Goal: Task Accomplishment & Management: Complete application form

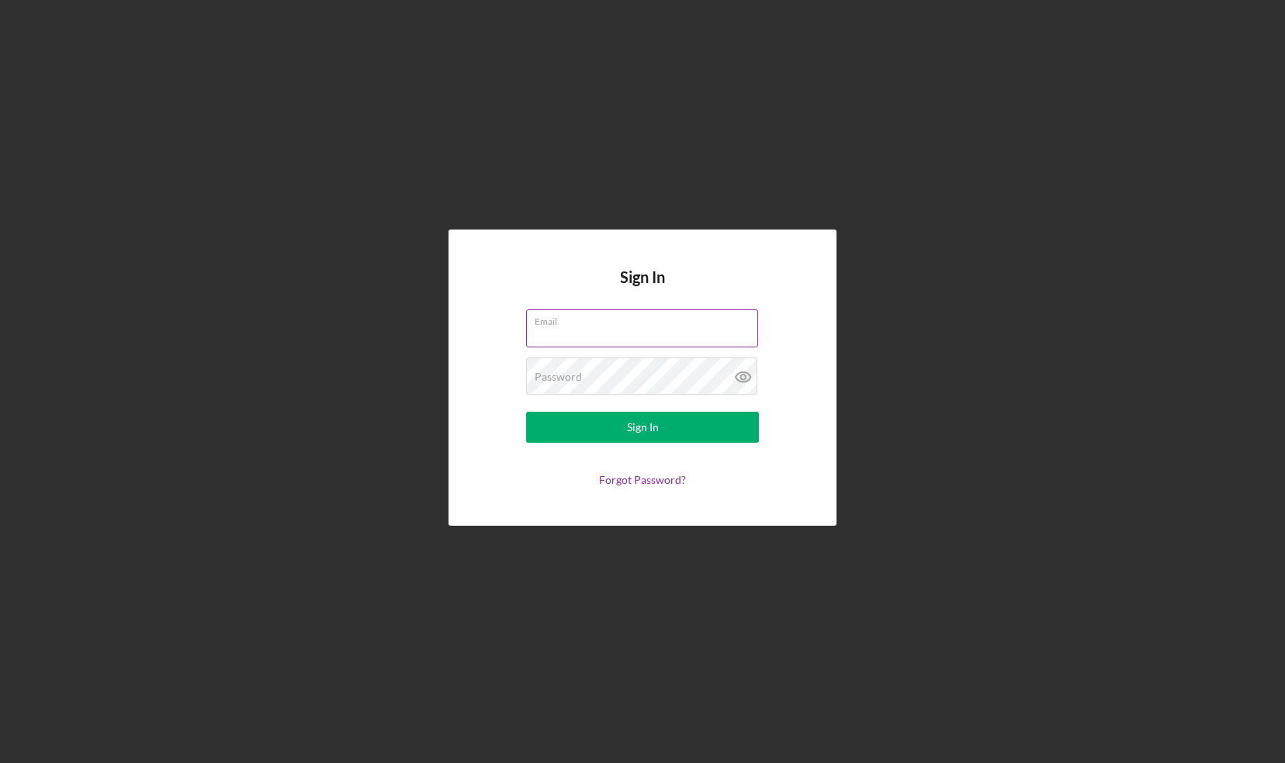
click at [704, 328] on input "Email" at bounding box center [642, 328] width 232 height 37
type input "[PERSON_NAME][EMAIL_ADDRESS][DOMAIN_NAME]"
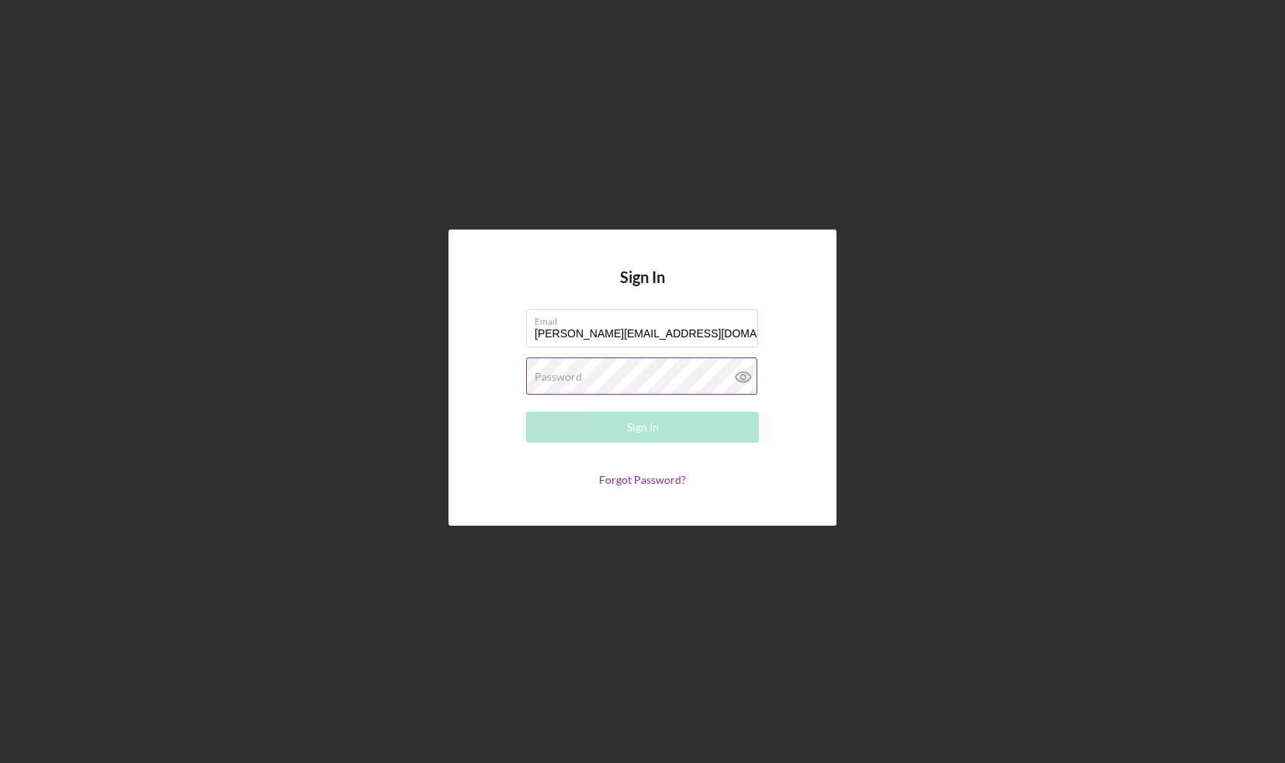
click at [626, 372] on div "Password Required" at bounding box center [642, 377] width 233 height 39
click at [526, 412] on button "Sign In" at bounding box center [642, 427] width 233 height 31
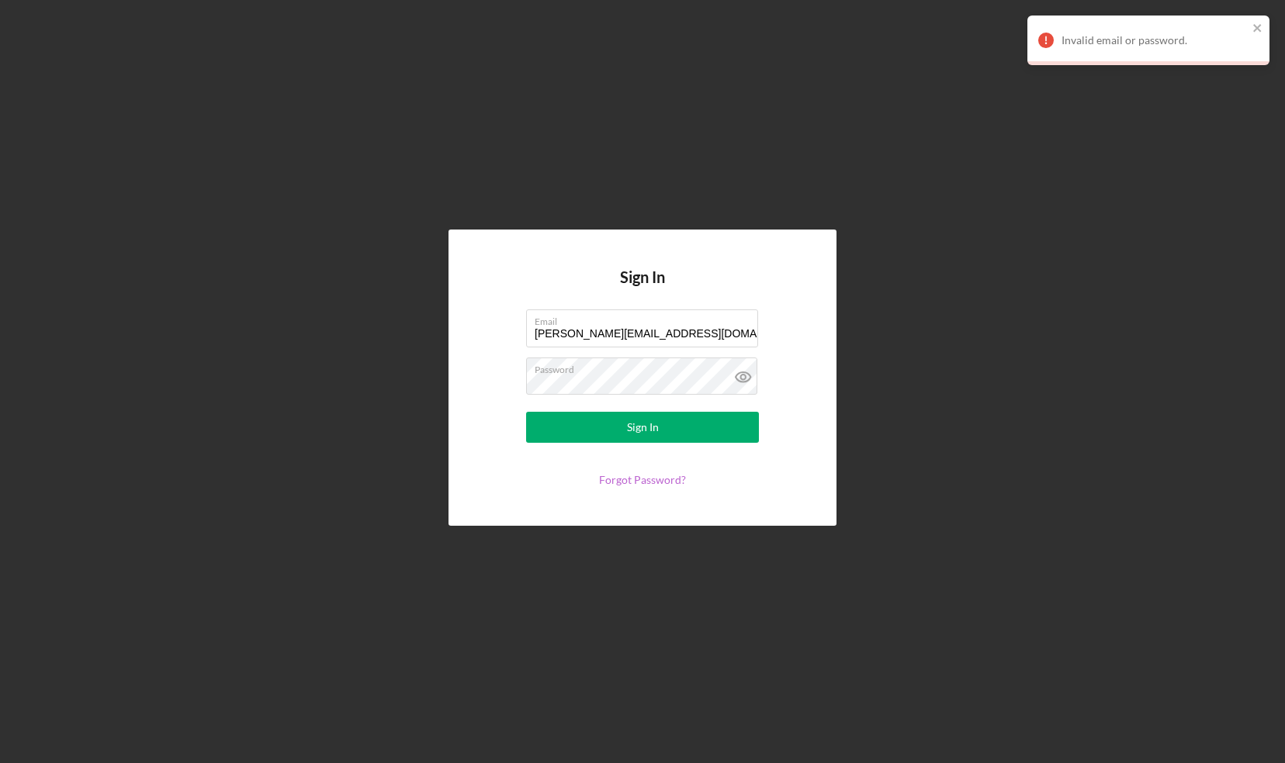
click at [622, 479] on link "Forgot Password?" at bounding box center [642, 479] width 87 height 13
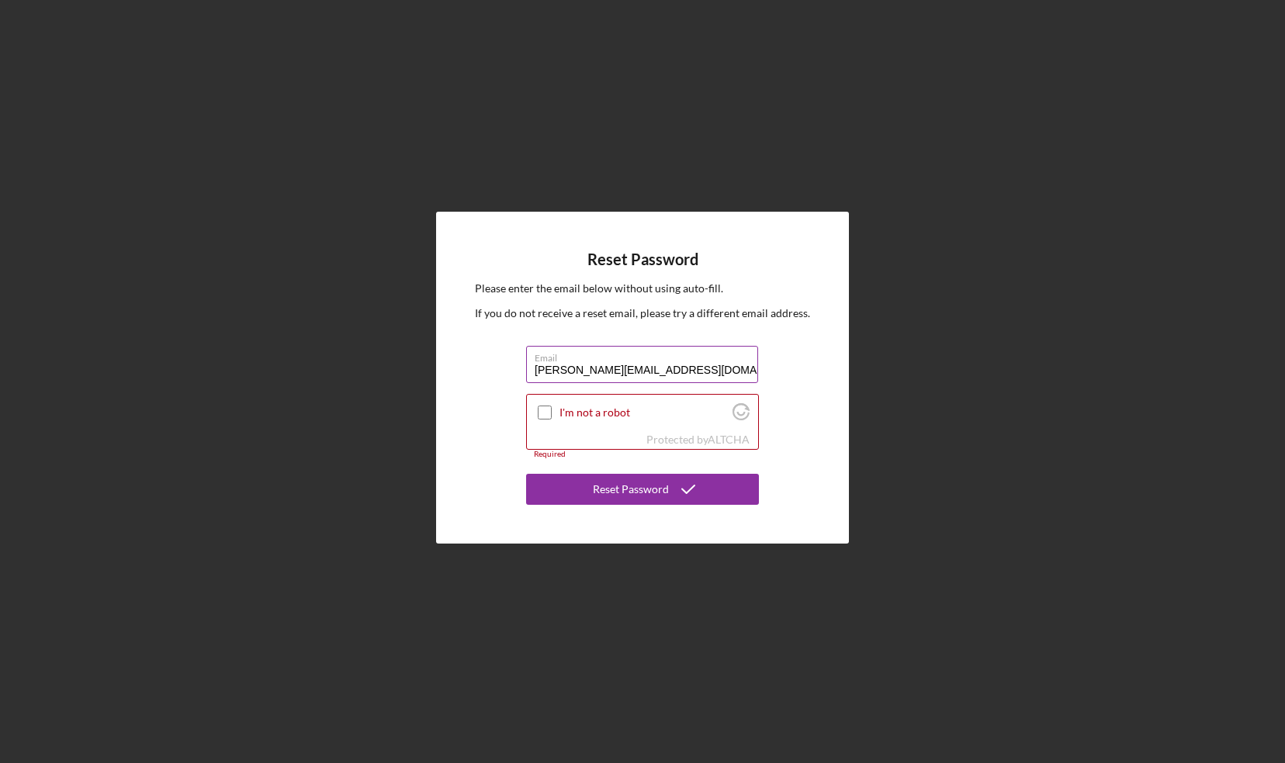
type input "[PERSON_NAME][EMAIL_ADDRESS][DOMAIN_NAME]"
click at [526, 474] on button "Reset Password" at bounding box center [642, 489] width 233 height 31
click at [538, 410] on input "I'm not a robot" at bounding box center [545, 413] width 14 height 14
checkbox input "true"
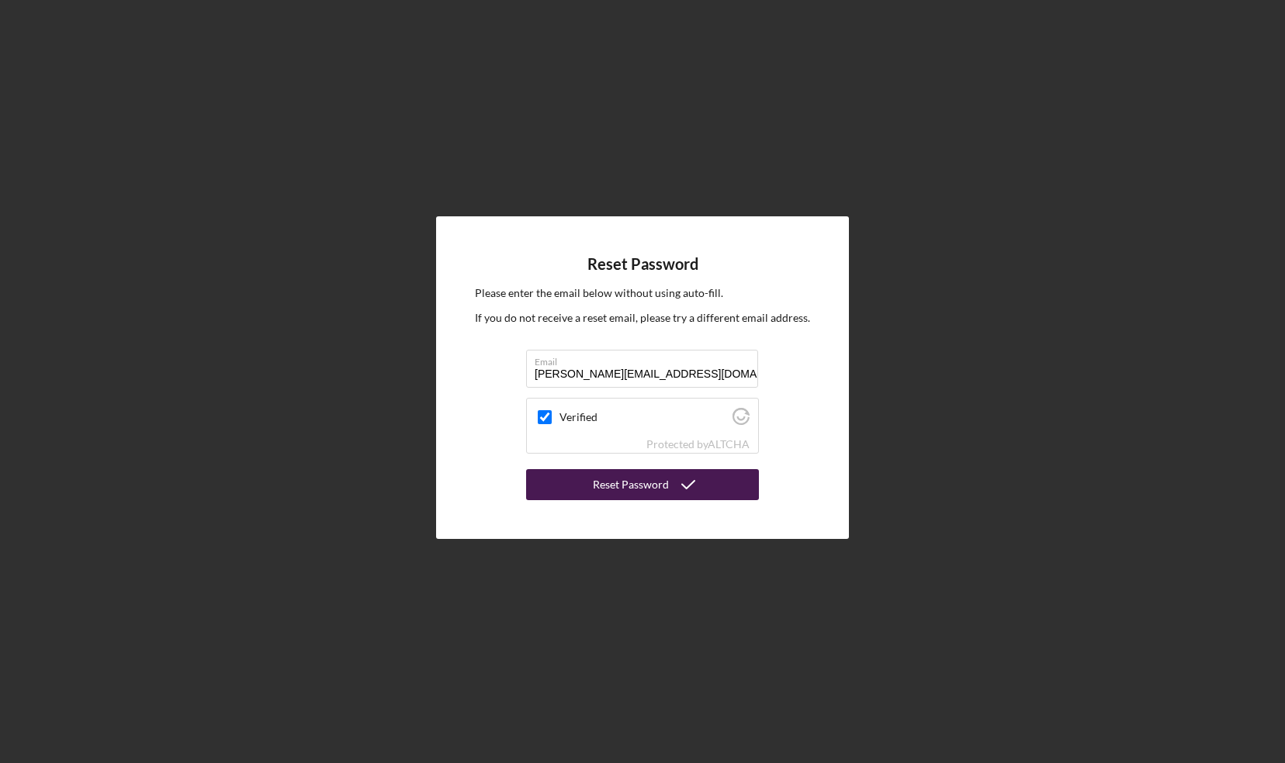
click at [614, 493] on div "Reset Password" at bounding box center [631, 484] width 76 height 31
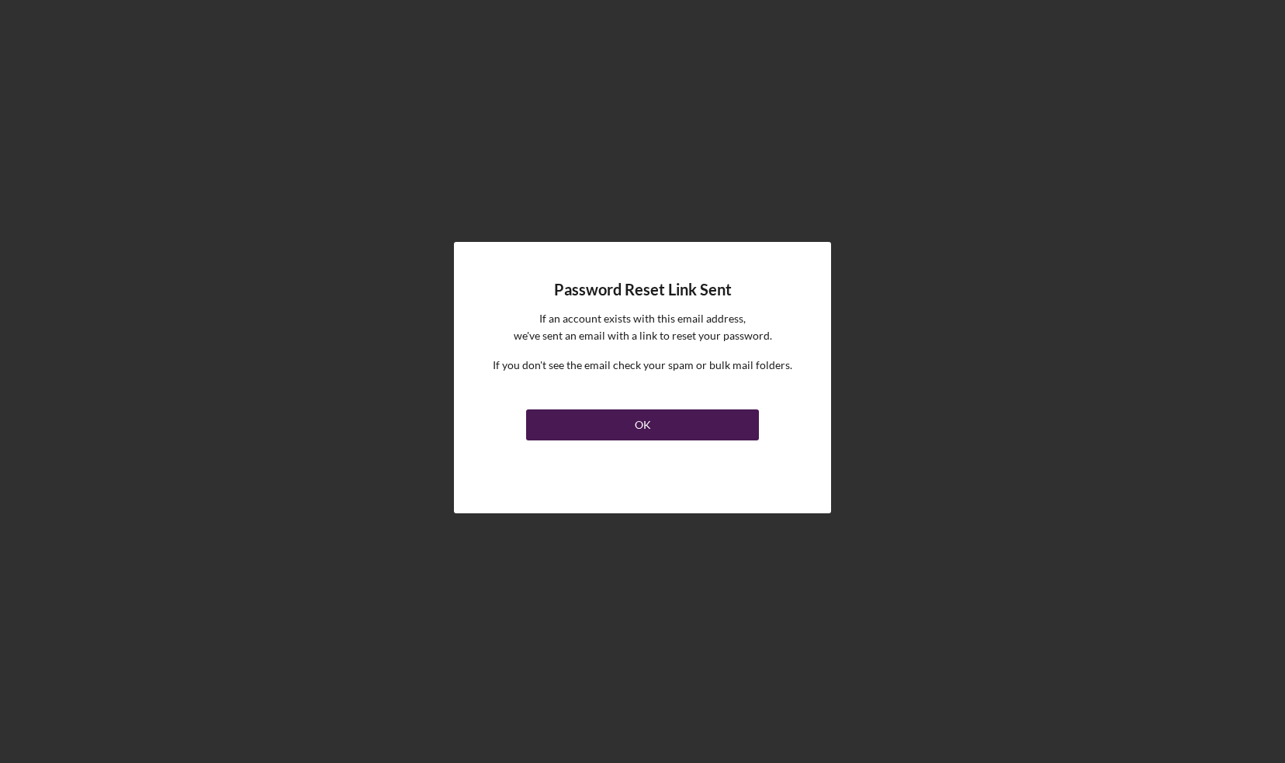
click at [625, 417] on button "OK" at bounding box center [642, 425] width 233 height 31
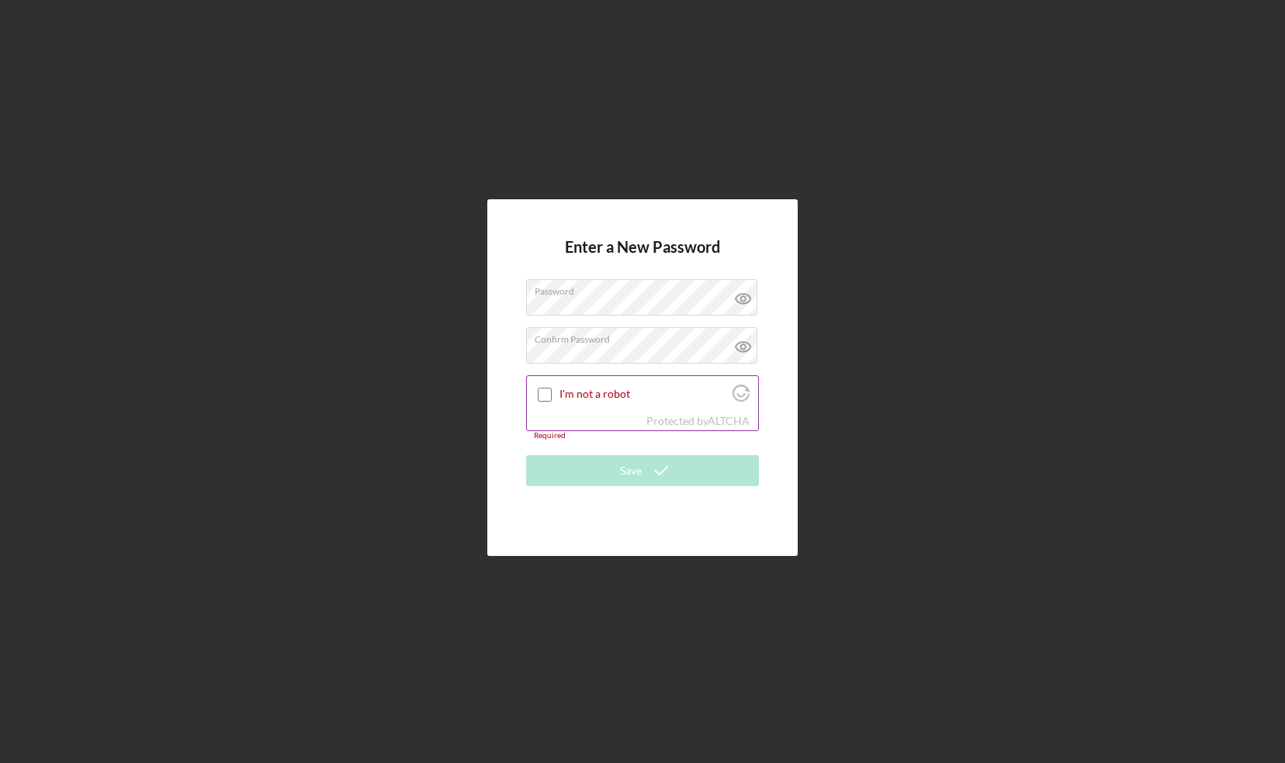
click at [544, 394] on input "I'm not a robot" at bounding box center [545, 395] width 14 height 14
checkbox input "true"
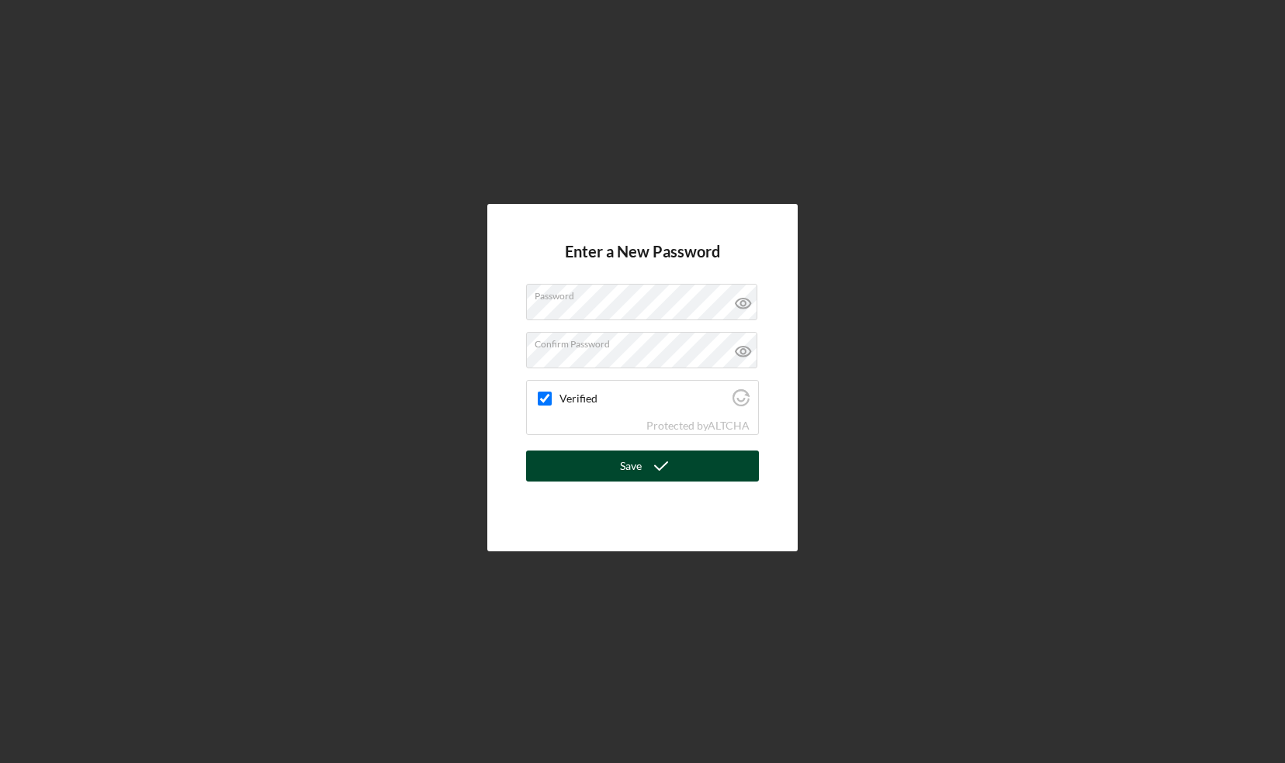
click at [614, 470] on button "Save" at bounding box center [642, 466] width 233 height 31
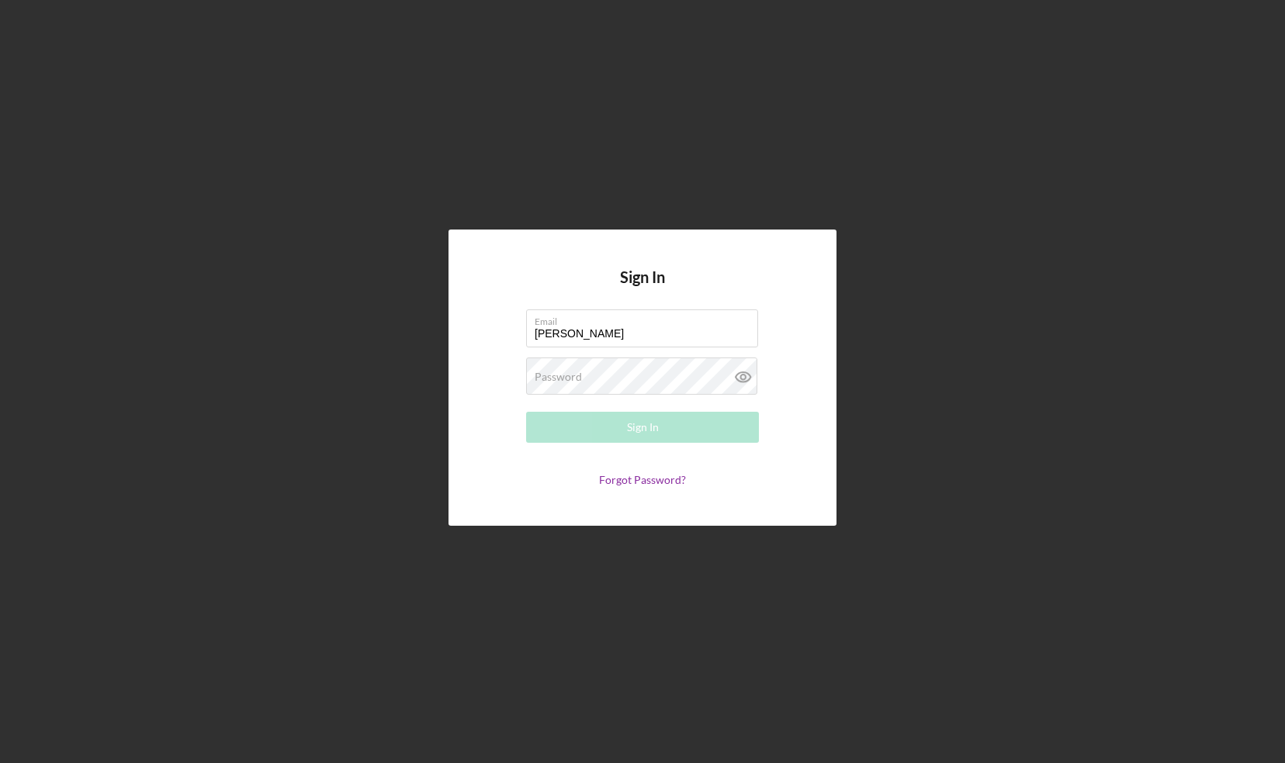
type input "[PERSON_NAME][EMAIL_ADDRESS][DOMAIN_NAME]"
click at [609, 374] on div "Password Required" at bounding box center [642, 377] width 233 height 39
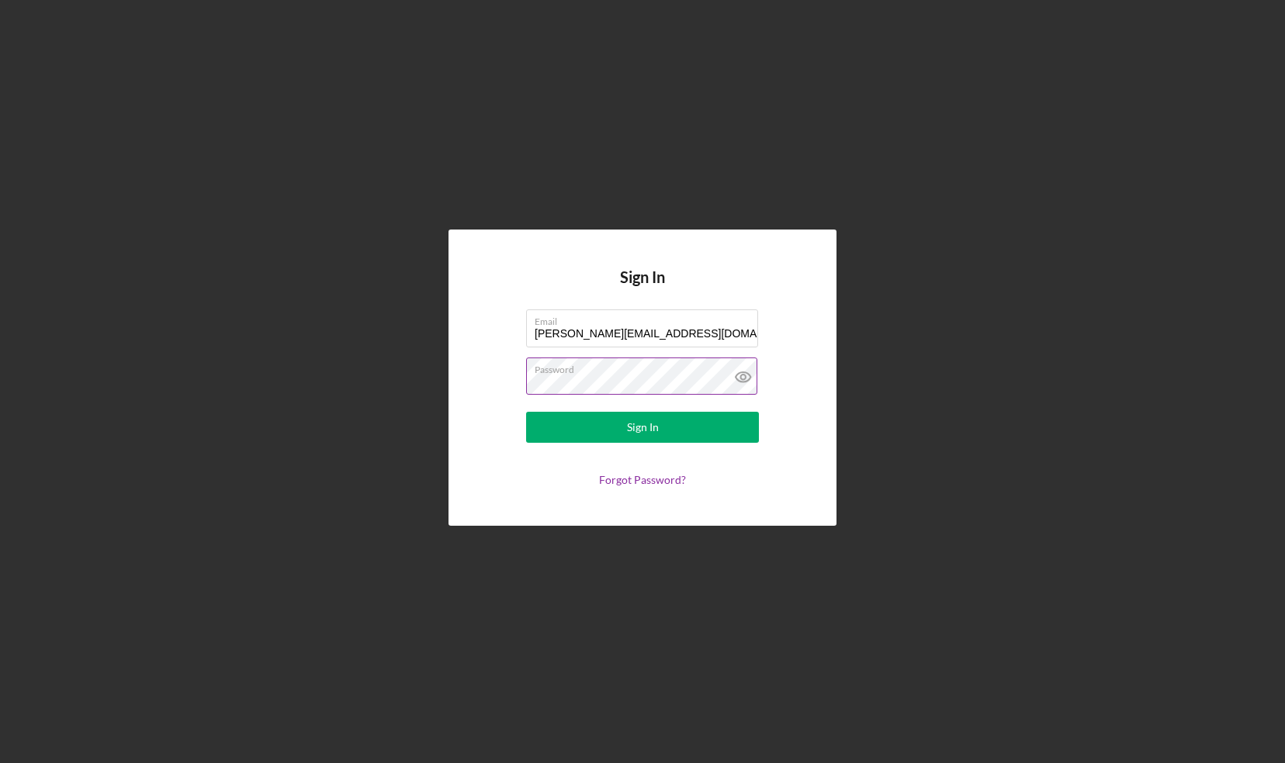
click at [526, 412] on button "Sign In" at bounding box center [642, 427] width 233 height 31
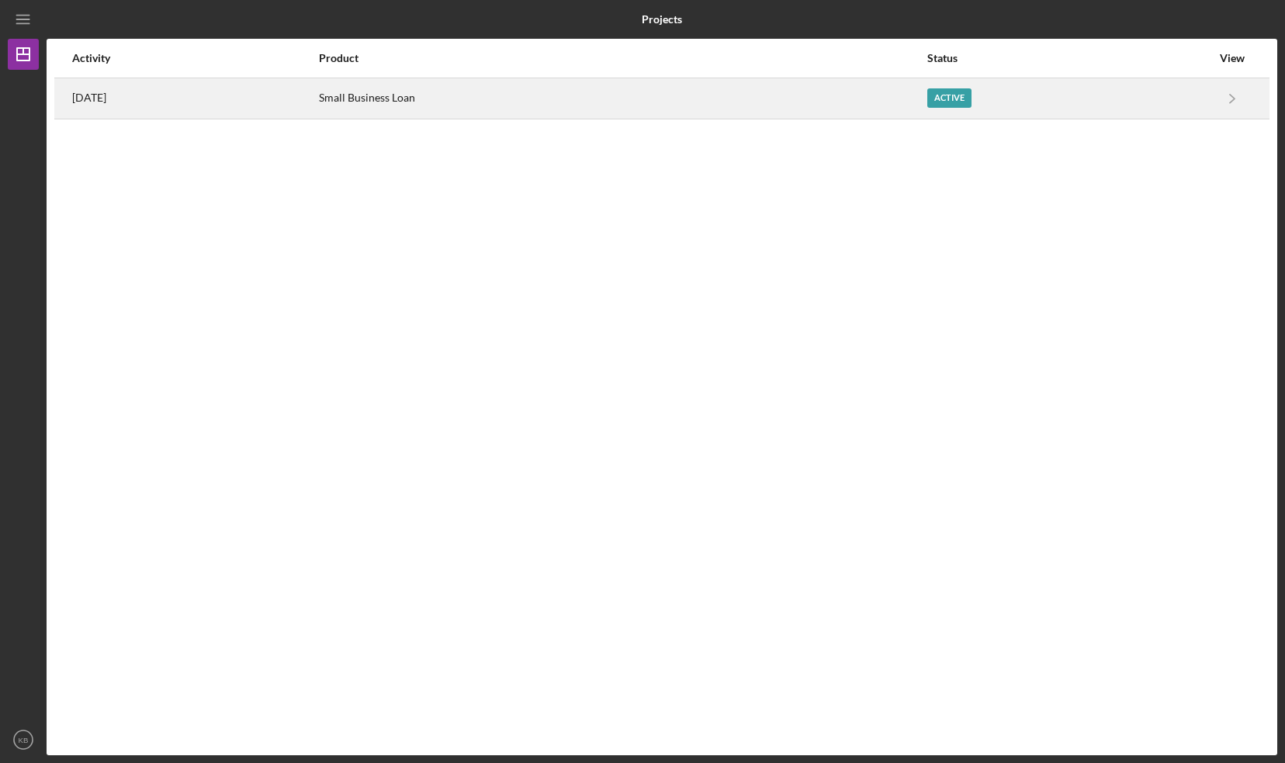
click at [970, 98] on div "Active" at bounding box center [949, 97] width 44 height 19
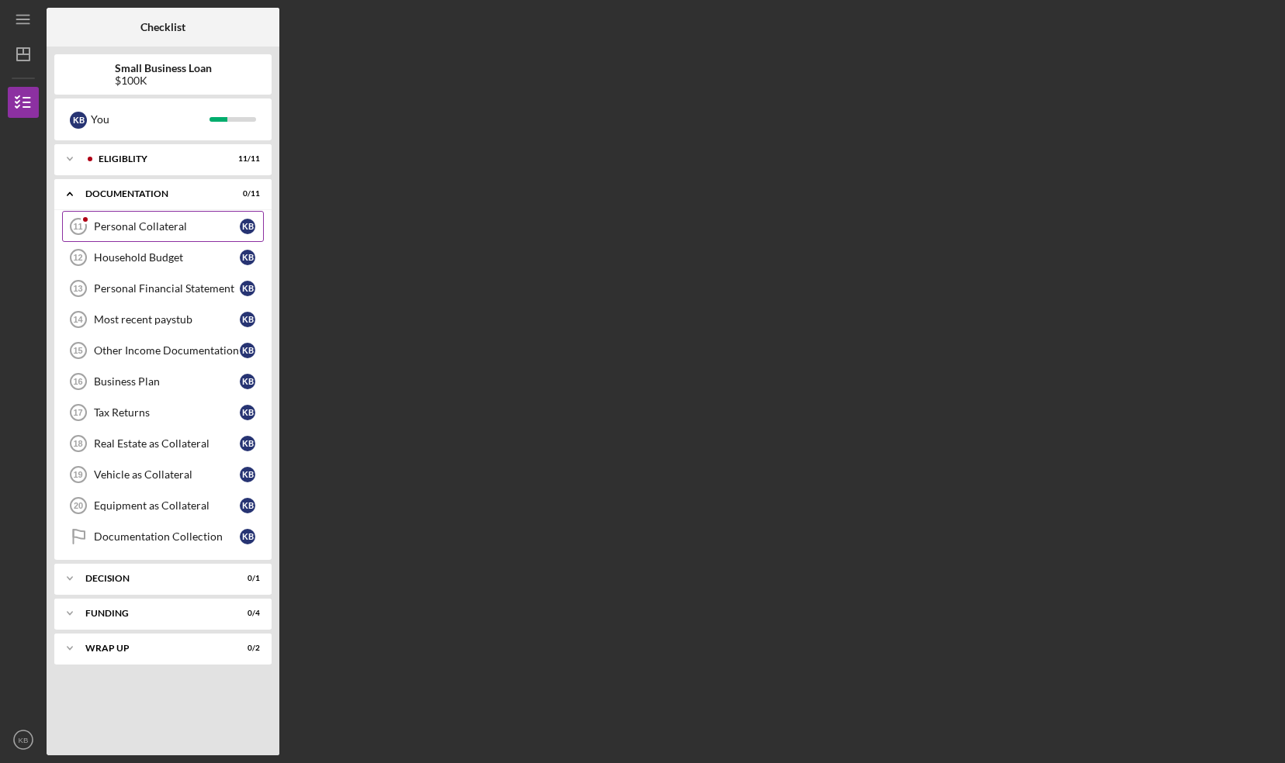
click at [127, 227] on div "Personal Collateral" at bounding box center [167, 226] width 146 height 12
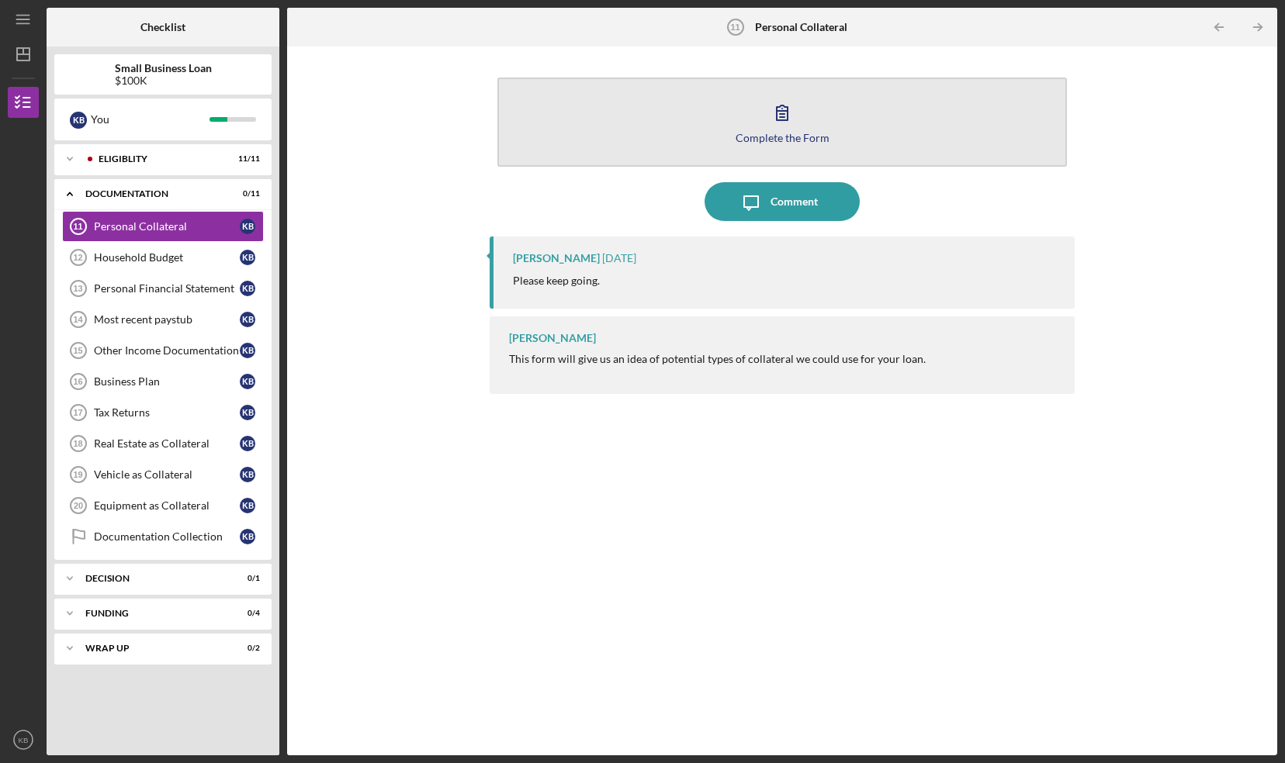
click at [743, 140] on div "Complete the Form" at bounding box center [782, 138] width 94 height 12
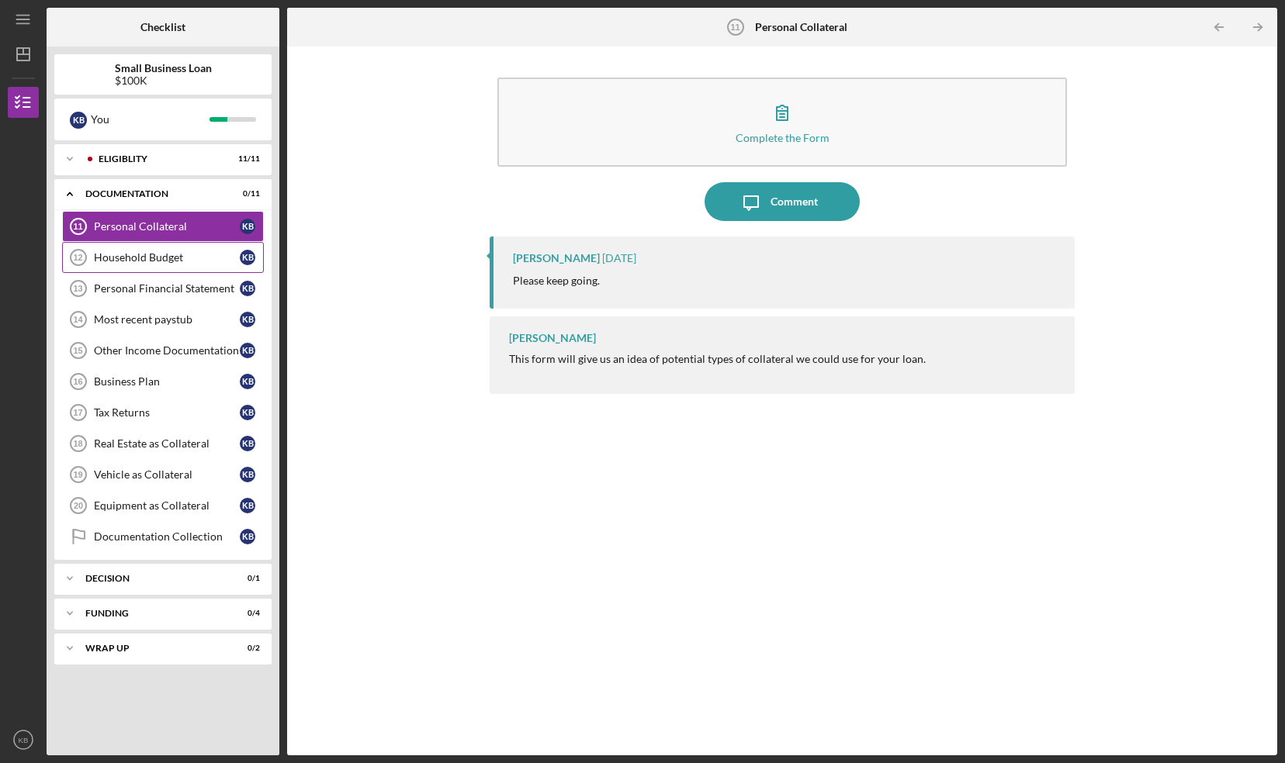
click at [106, 251] on div "Household Budget" at bounding box center [167, 257] width 146 height 12
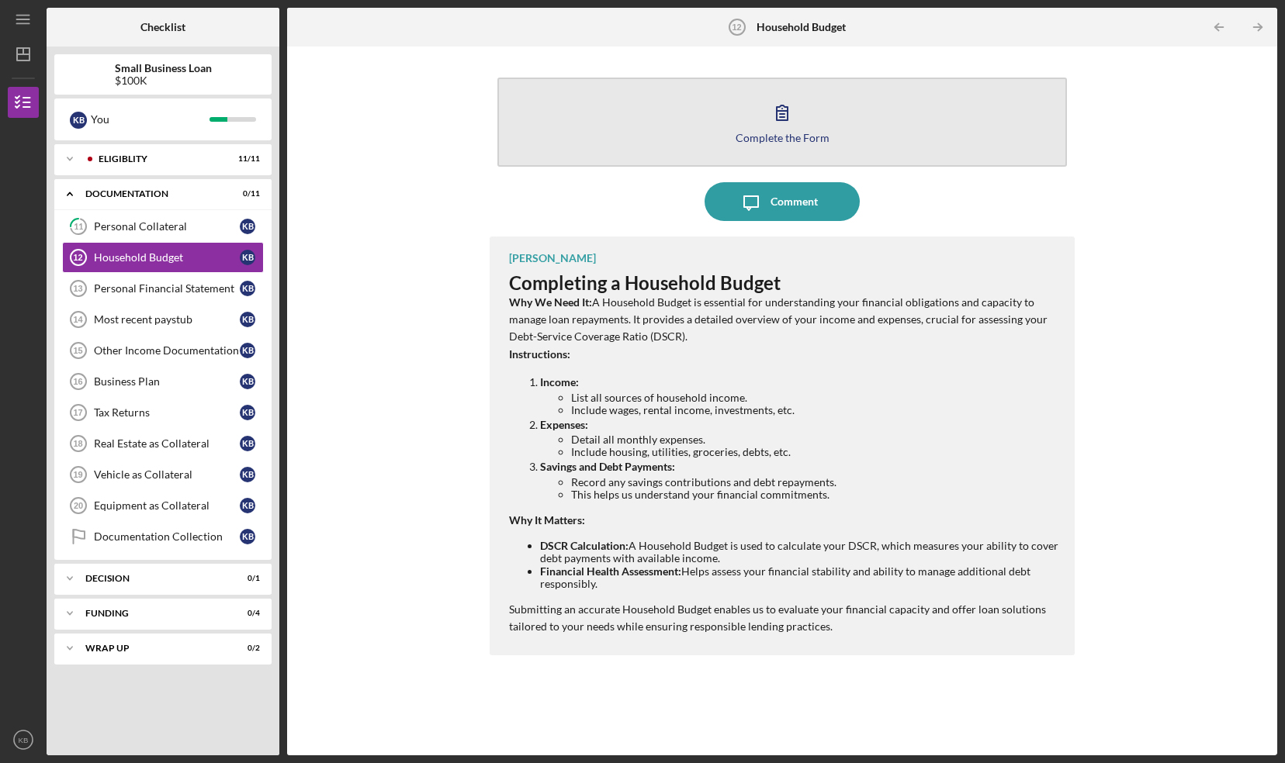
click at [781, 136] on div "Complete the Form" at bounding box center [782, 138] width 94 height 12
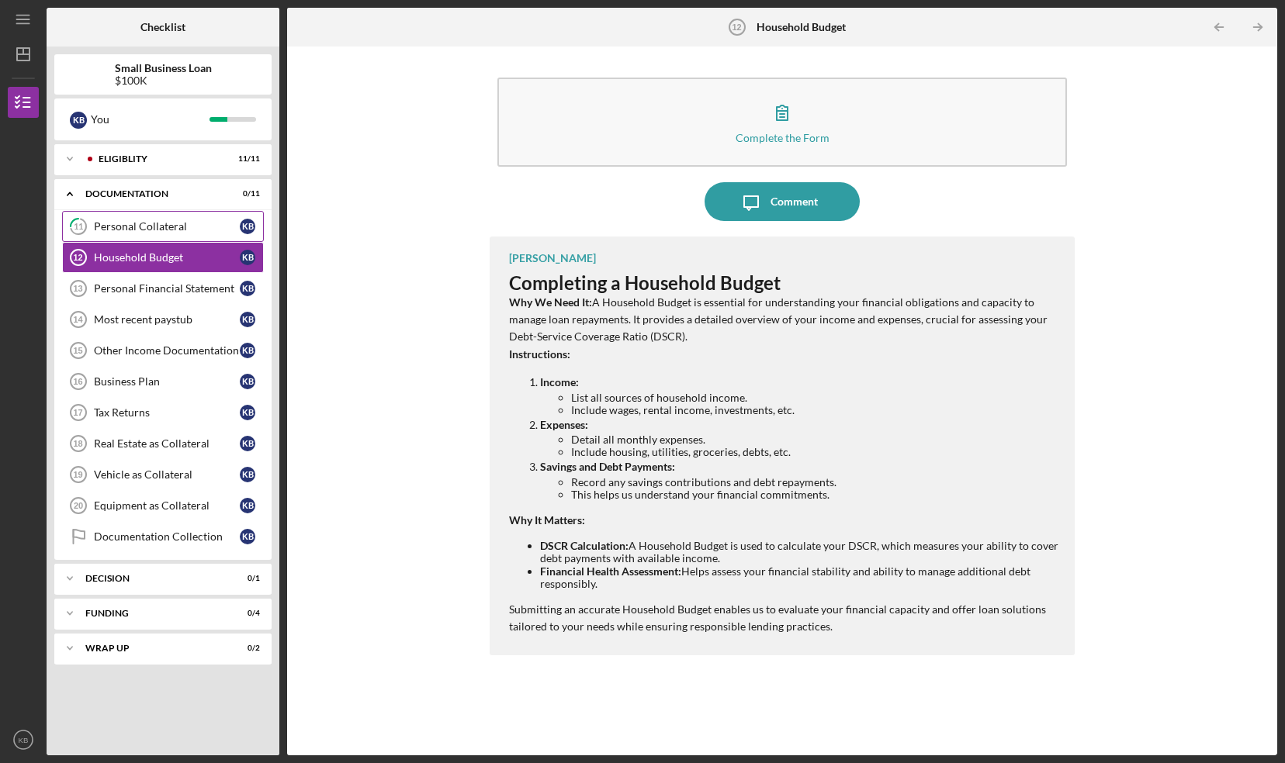
click at [78, 223] on tspan "11" at bounding box center [78, 227] width 9 height 10
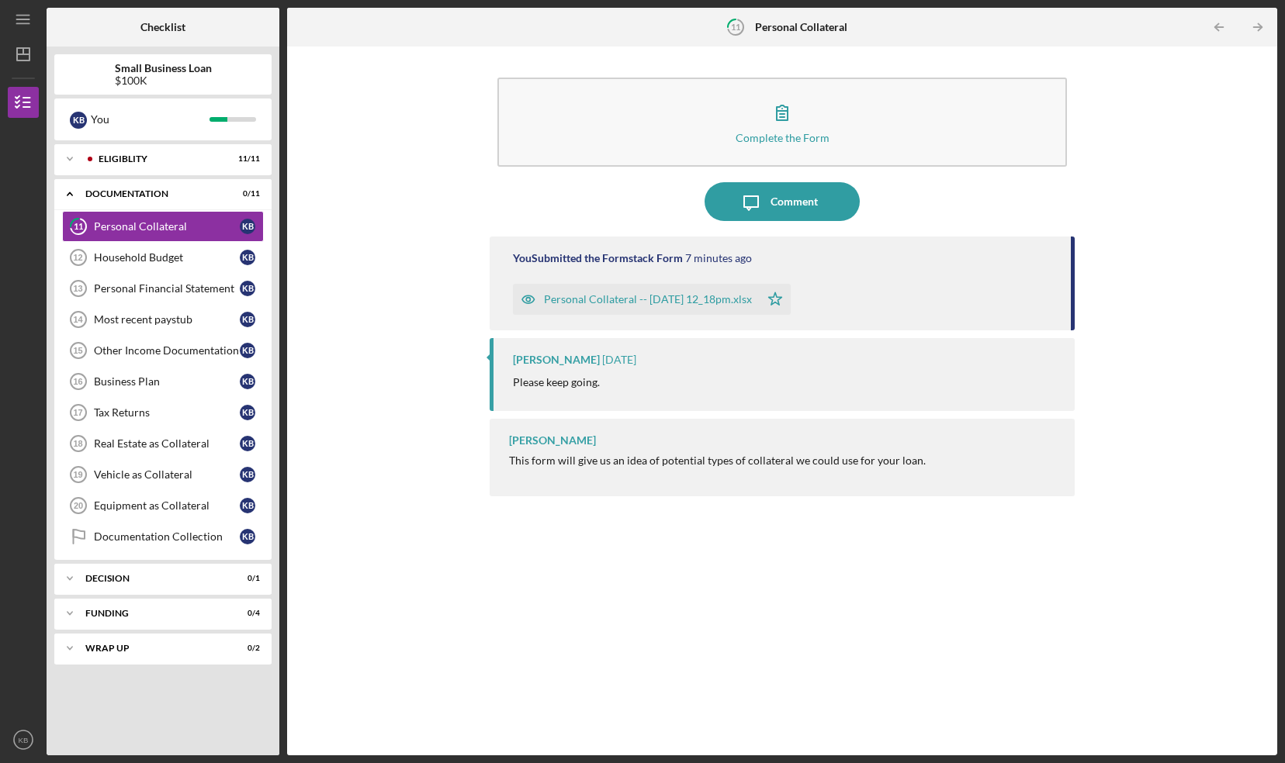
click at [618, 298] on div "Personal Collateral -- 2025-09-15 12_18pm.xlsx" at bounding box center [648, 299] width 208 height 12
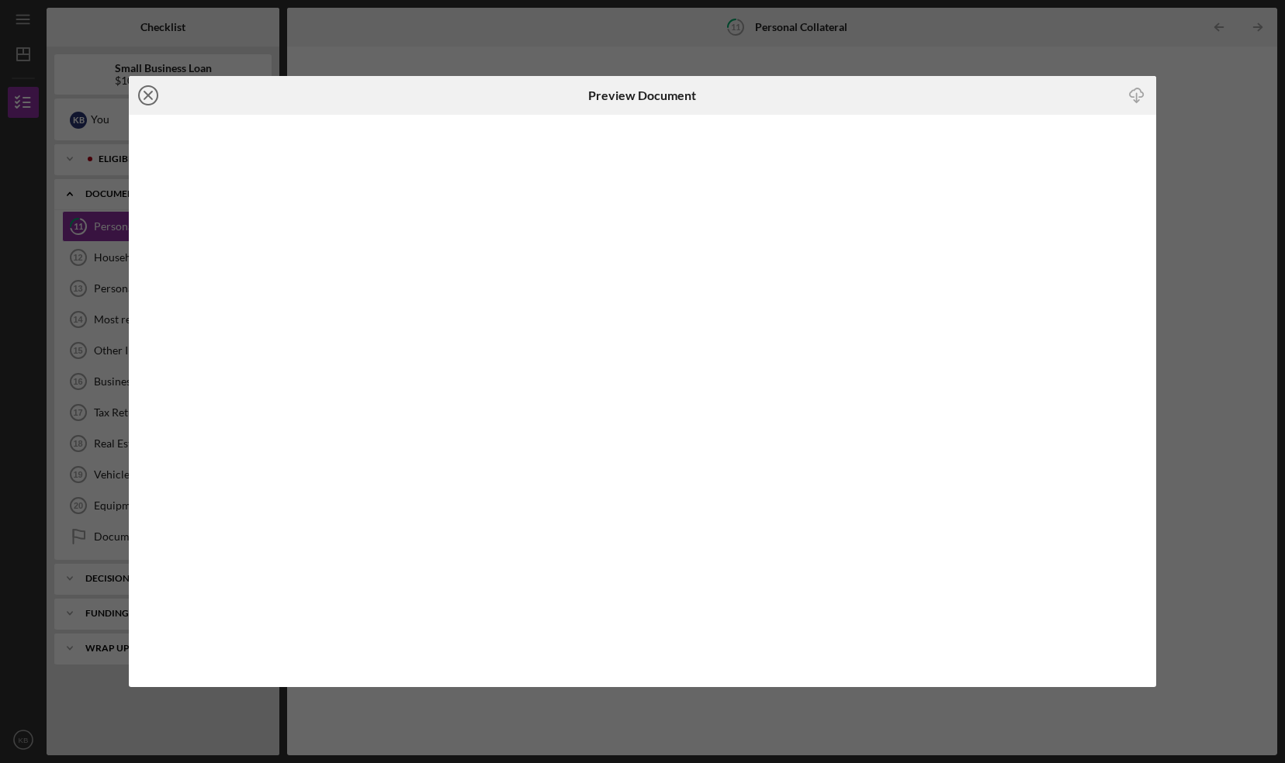
click at [141, 90] on icon "Icon/Close" at bounding box center [148, 95] width 39 height 39
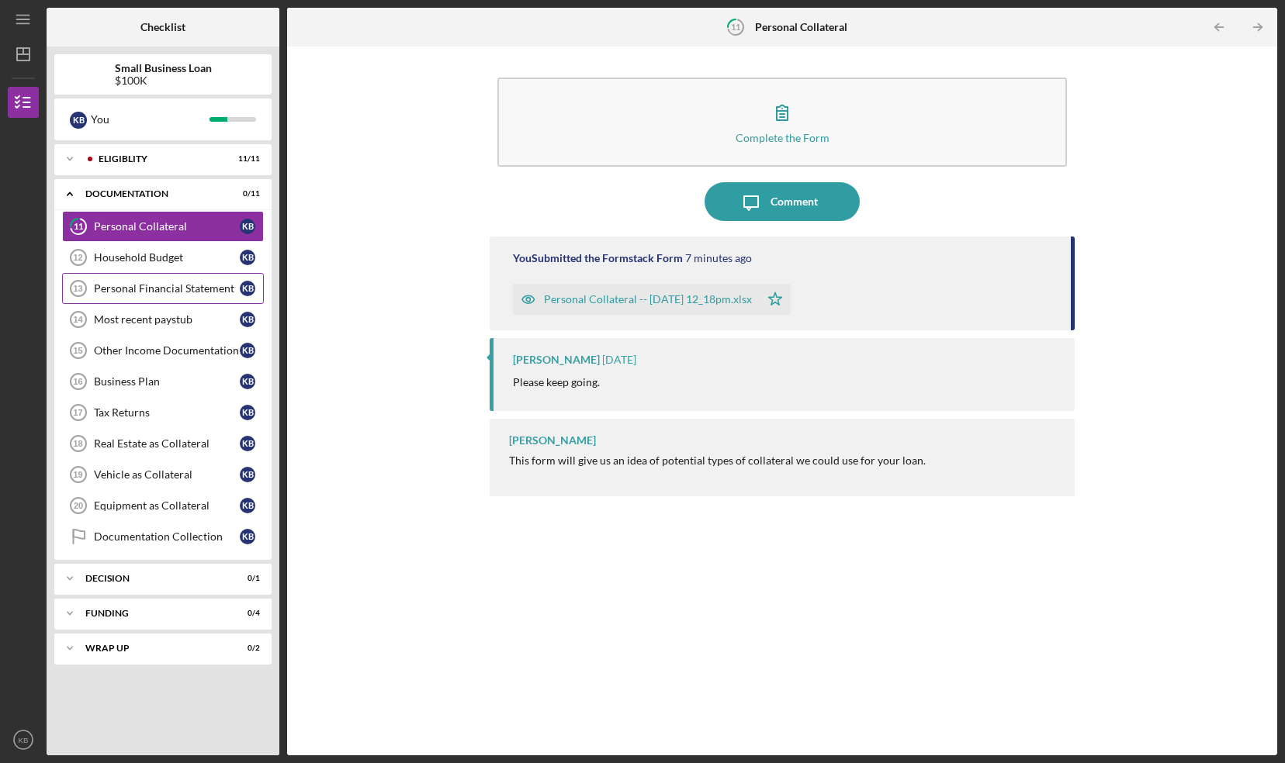
click at [163, 282] on div "Personal Financial Statement" at bounding box center [167, 288] width 146 height 12
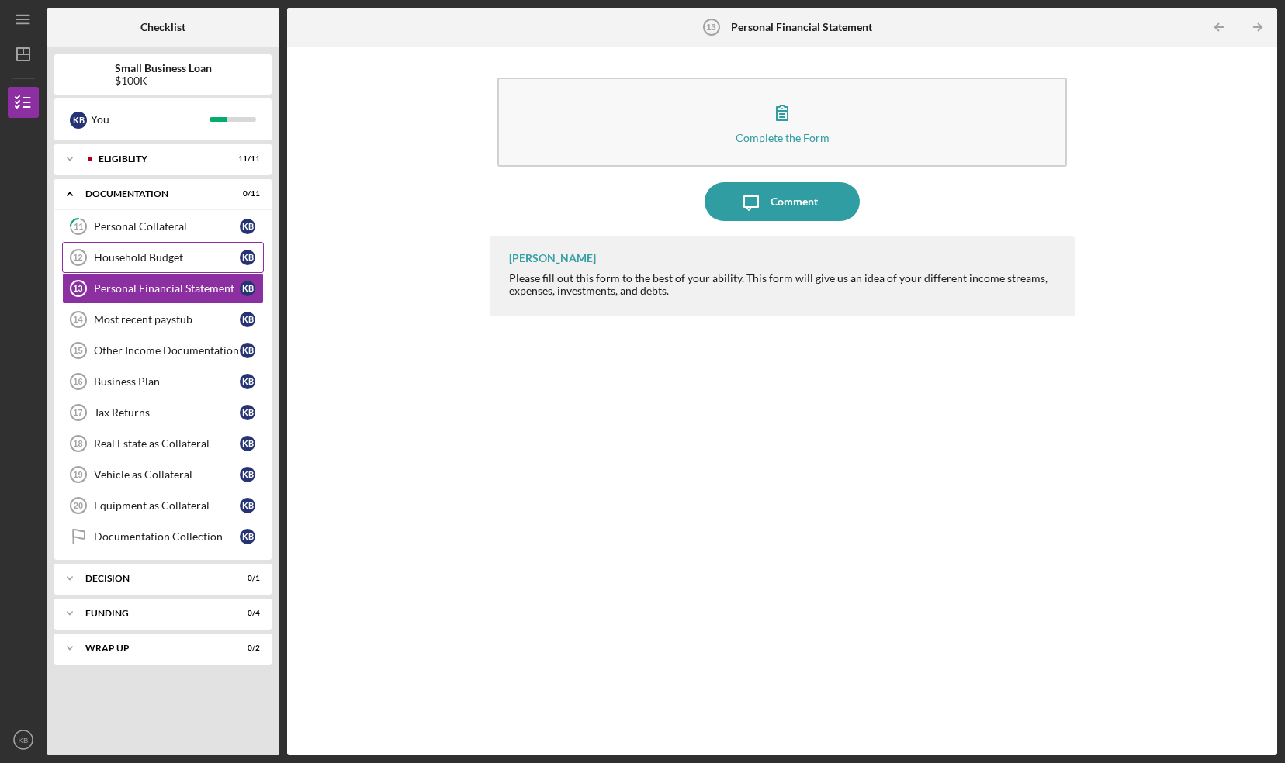
click at [146, 248] on link "Household Budget 12 Household Budget K B" at bounding box center [163, 257] width 202 height 31
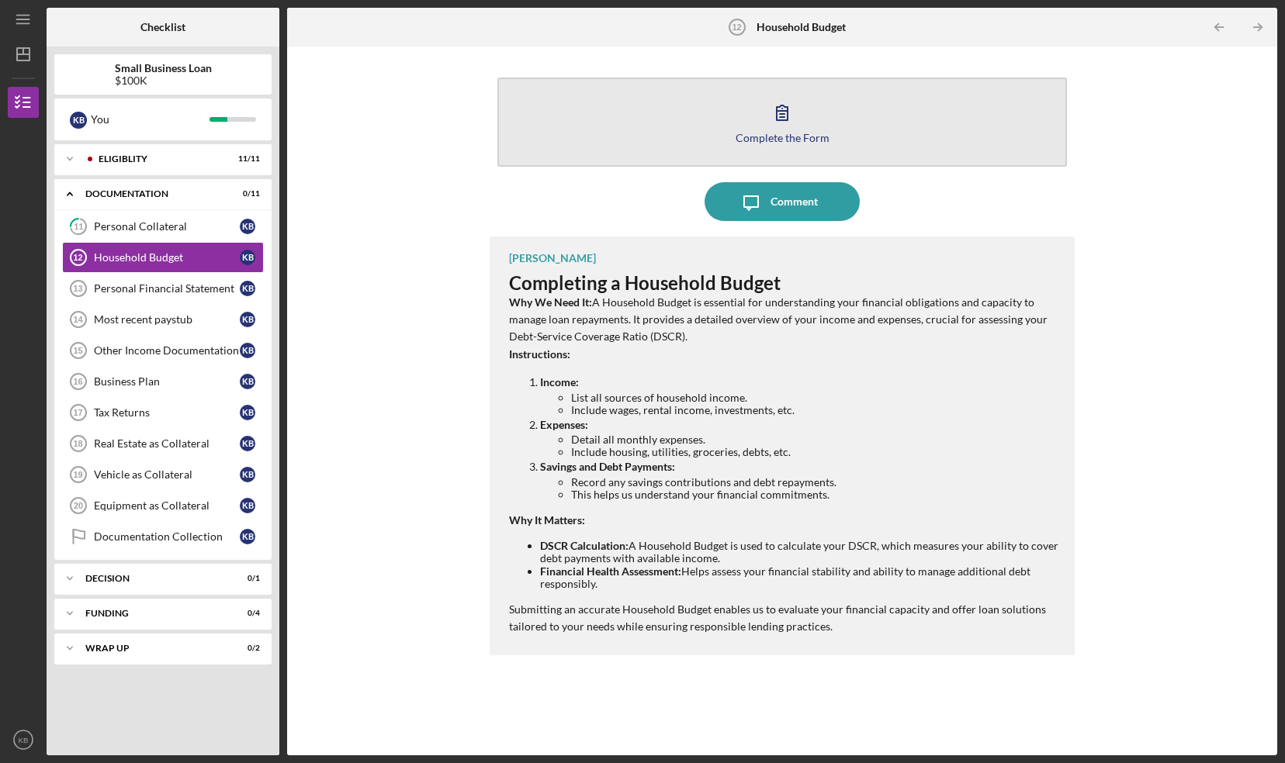
click at [749, 135] on div "Complete the Form" at bounding box center [782, 138] width 94 height 12
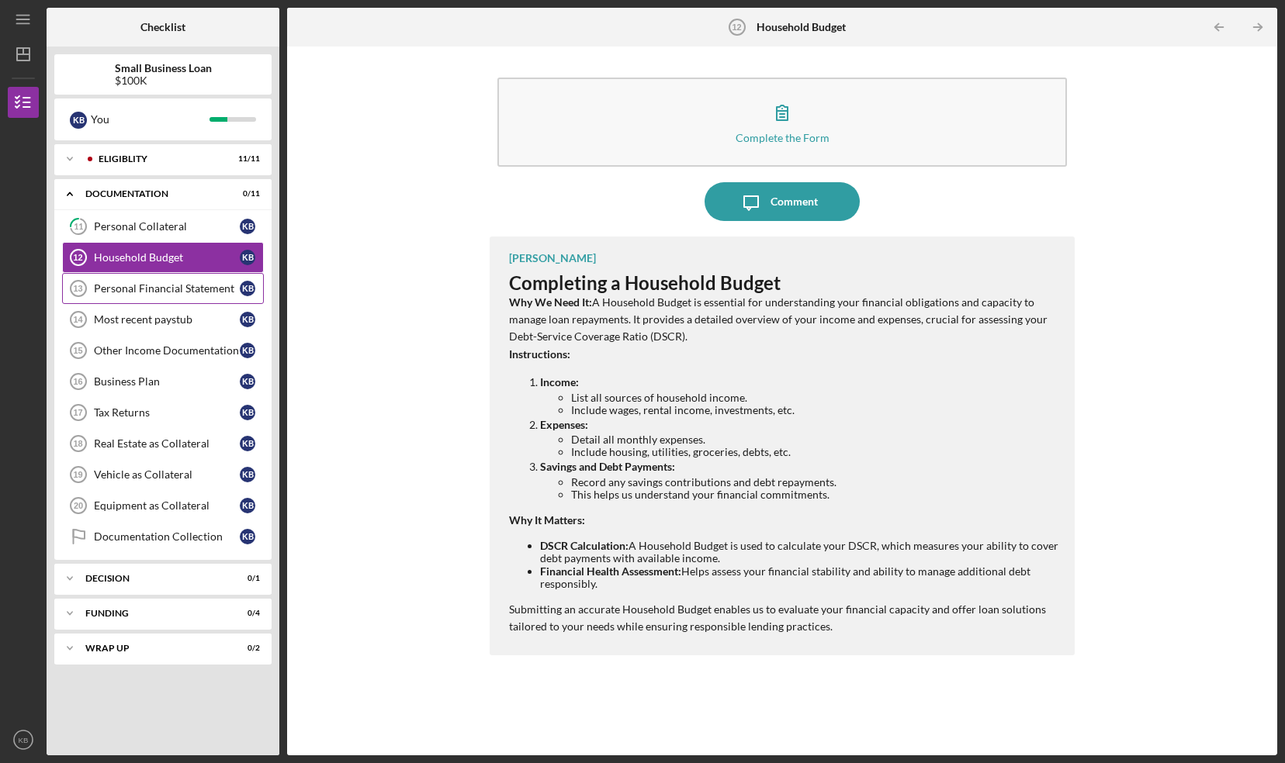
click at [105, 297] on link "Personal Financial Statement 13 Personal Financial Statement K B" at bounding box center [163, 288] width 202 height 31
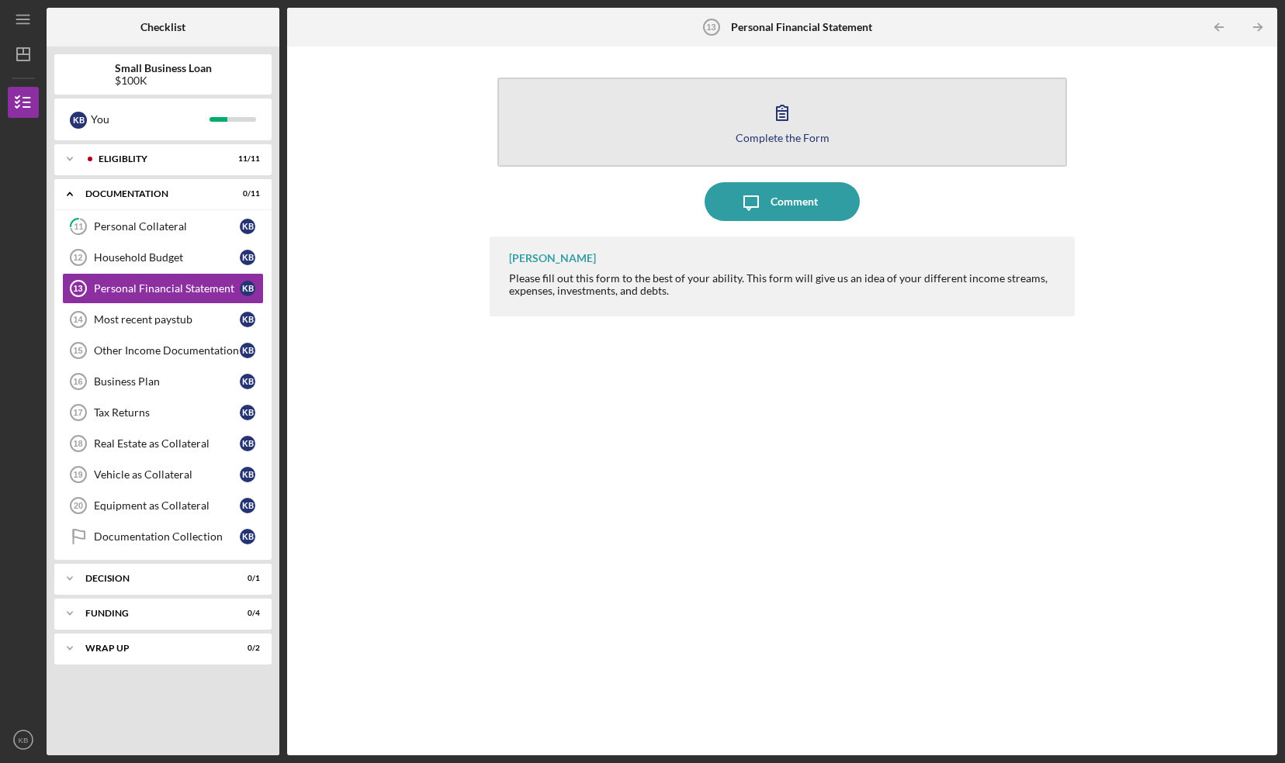
click at [799, 133] on div "Complete the Form" at bounding box center [782, 138] width 94 height 12
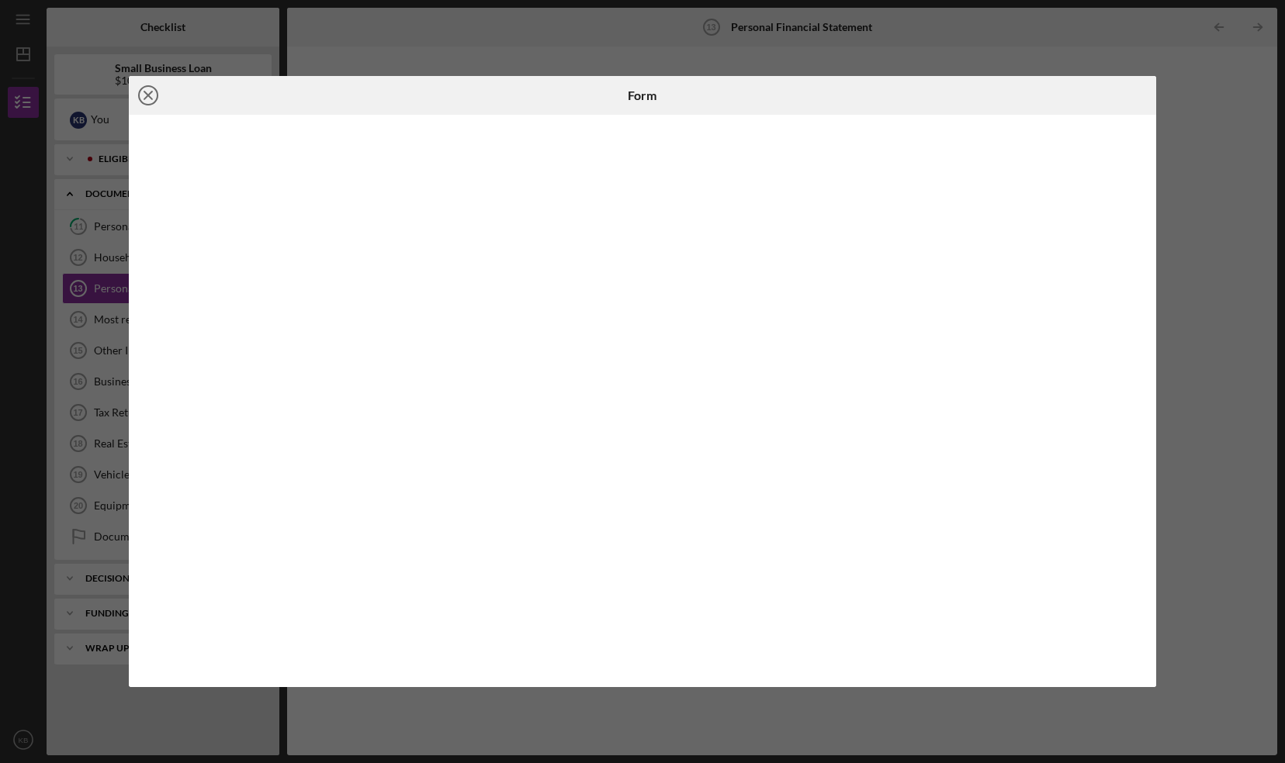
click at [144, 92] on line at bounding box center [148, 96] width 8 height 8
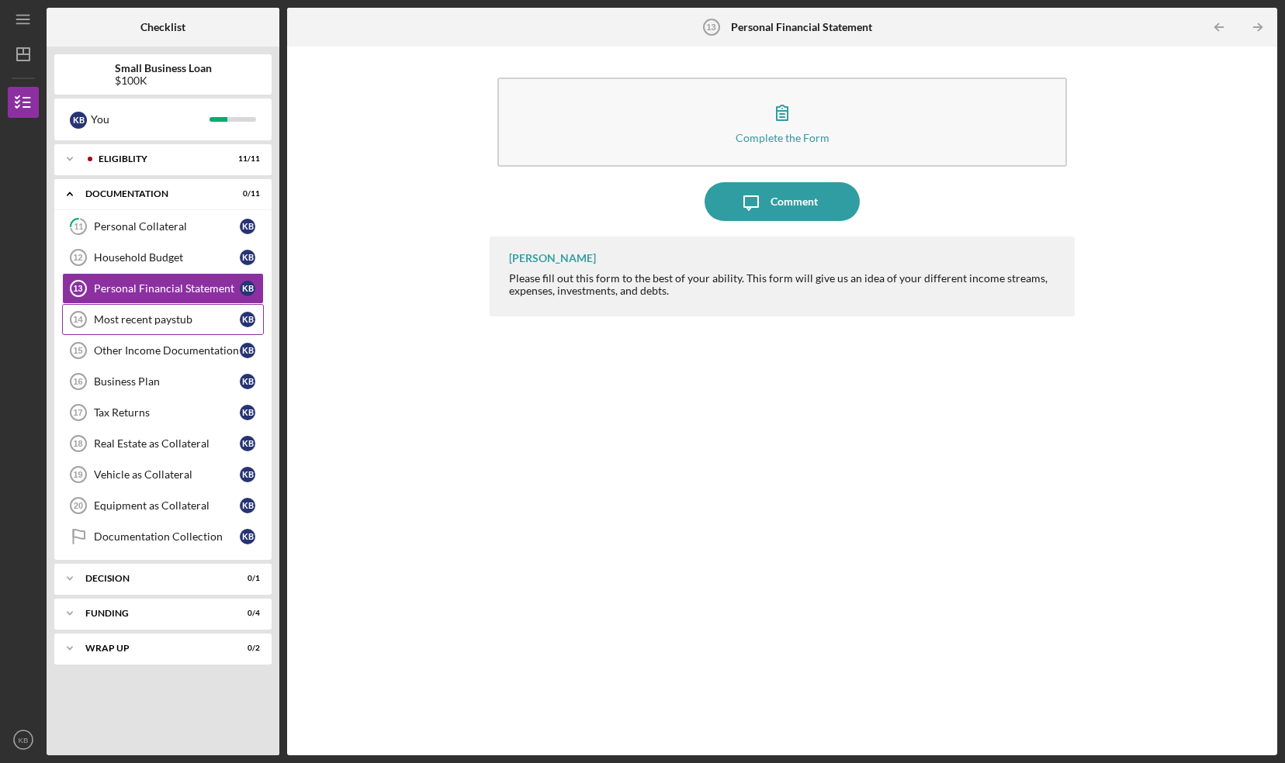
click at [115, 313] on div "Most recent paystub" at bounding box center [167, 319] width 146 height 12
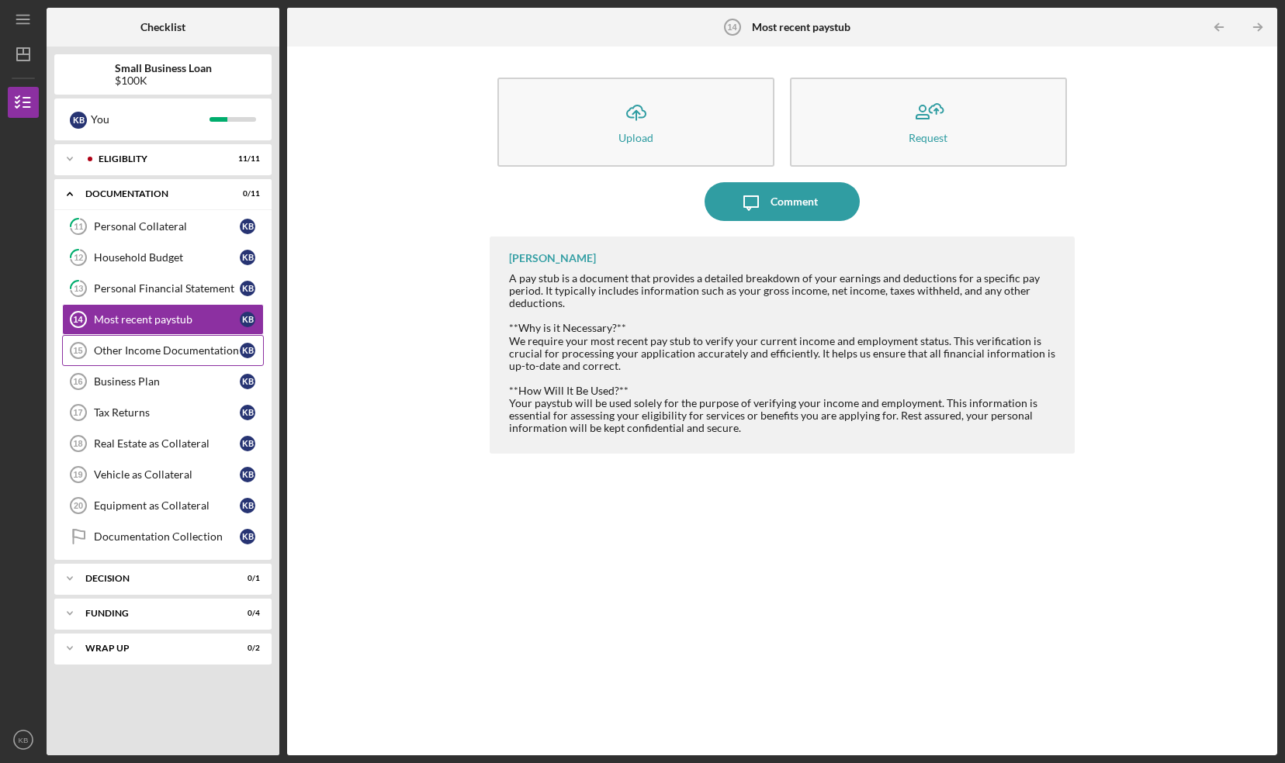
click at [110, 345] on div "Other Income Documentation" at bounding box center [167, 350] width 146 height 12
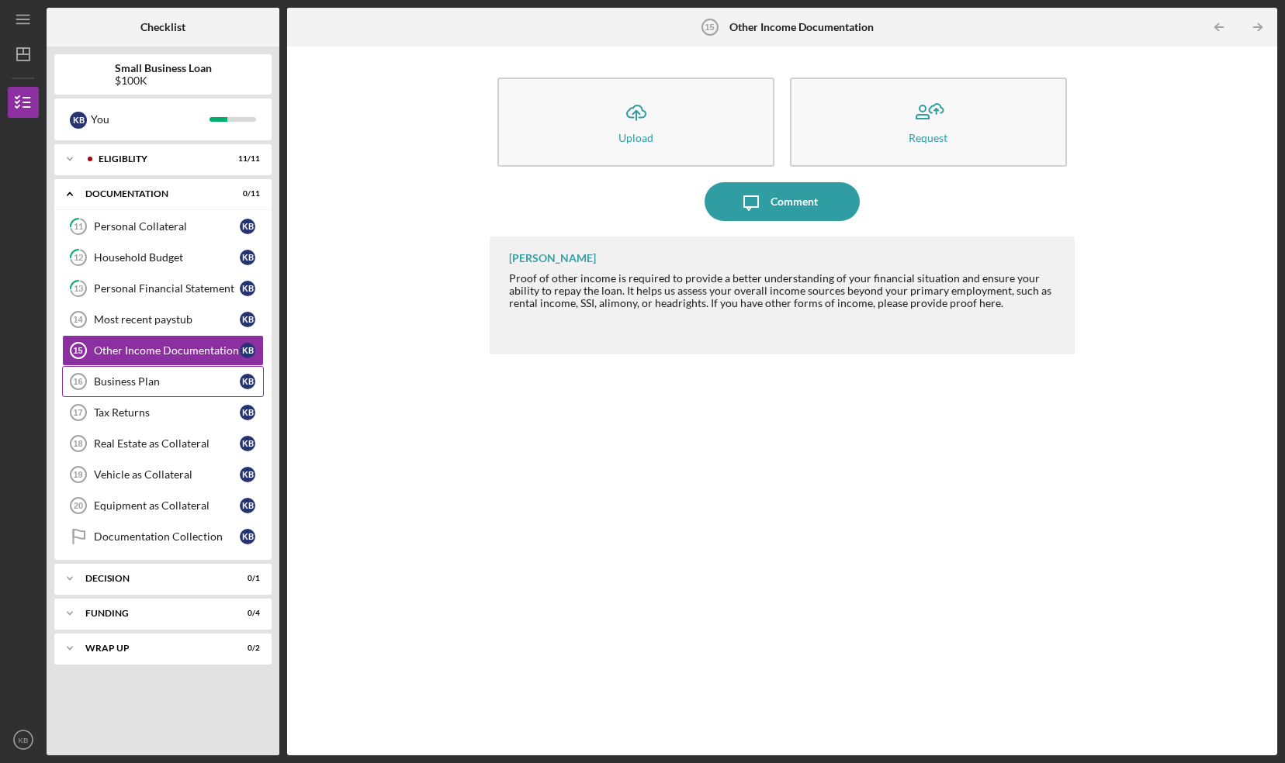
click at [109, 375] on div "Business Plan" at bounding box center [167, 381] width 146 height 12
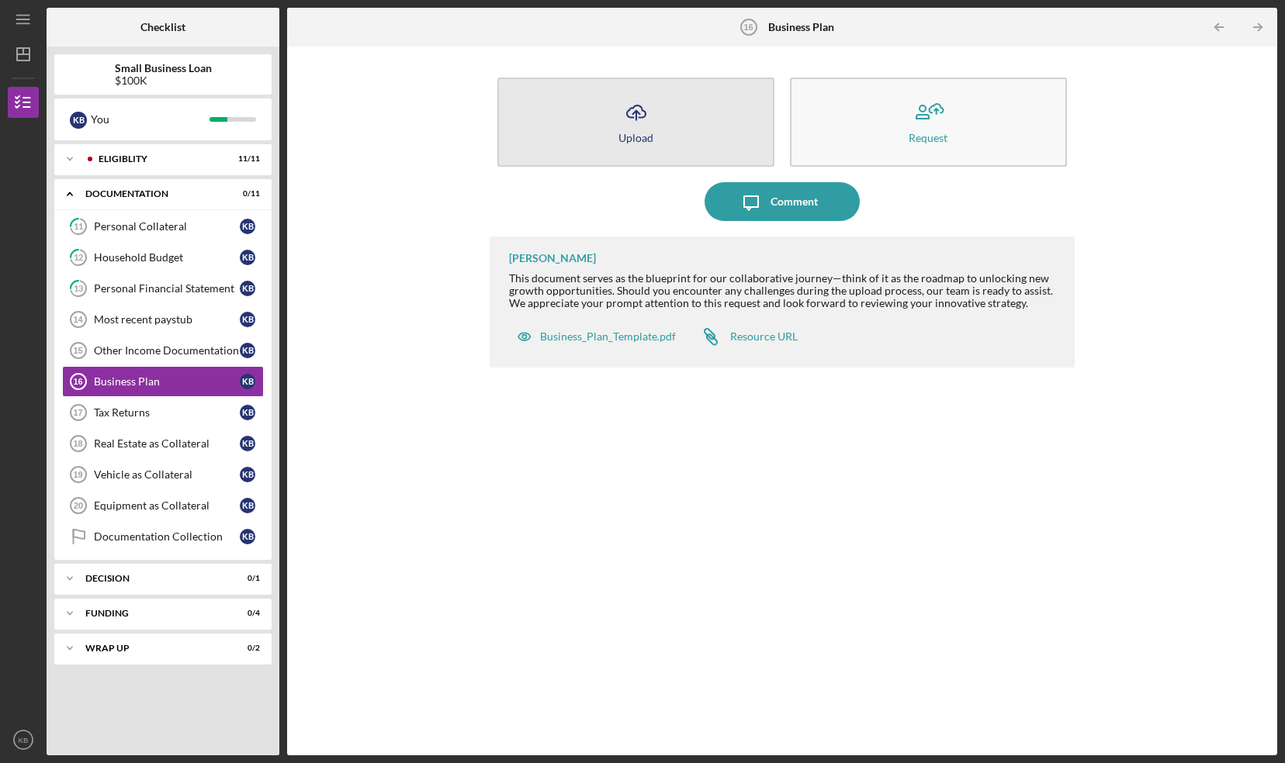
click at [666, 120] on button "Icon/Upload Upload" at bounding box center [635, 122] width 277 height 89
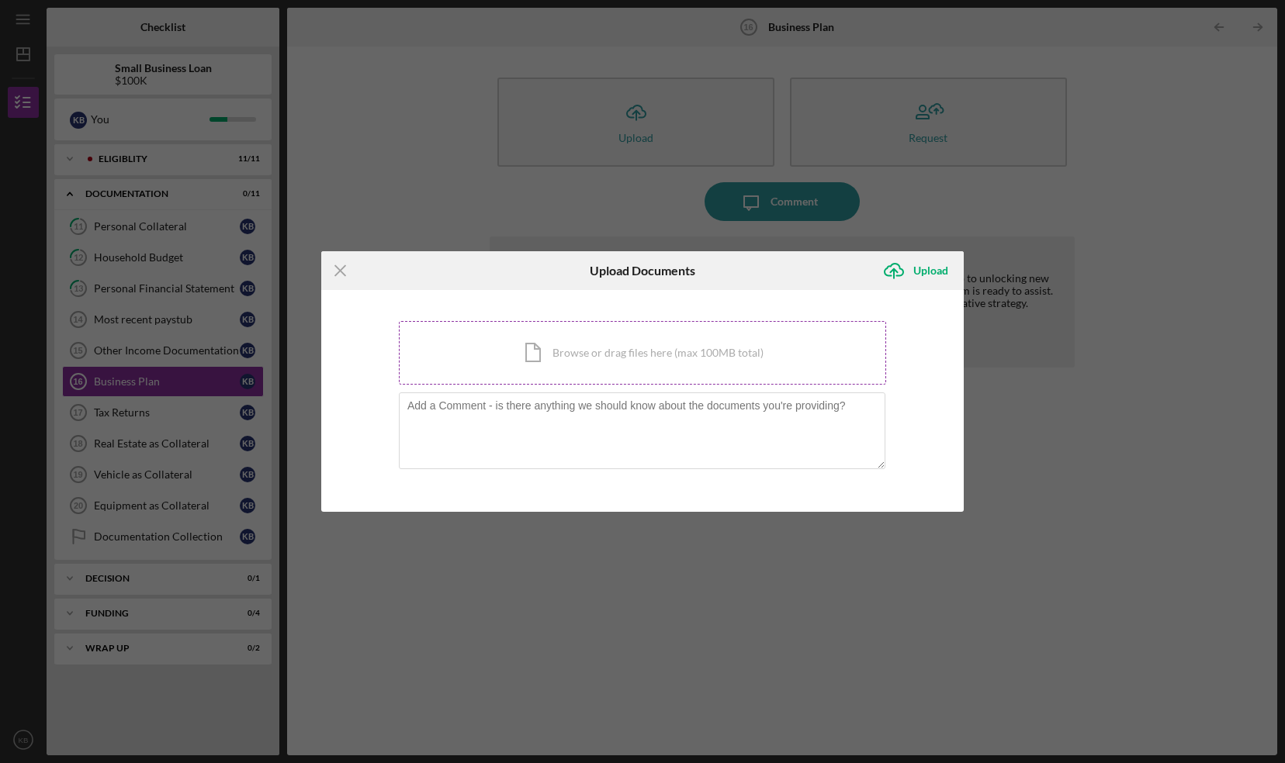
click at [566, 348] on div "Icon/Document Browse or drag files here (max 100MB total) Tap to choose files o…" at bounding box center [642, 353] width 487 height 64
click at [113, 405] on div "Icon/Menu Close Upload Documents Icon/Upload Upload You're uploading documents …" at bounding box center [642, 381] width 1285 height 763
click at [336, 271] on icon "Icon/Menu Close" at bounding box center [340, 270] width 39 height 39
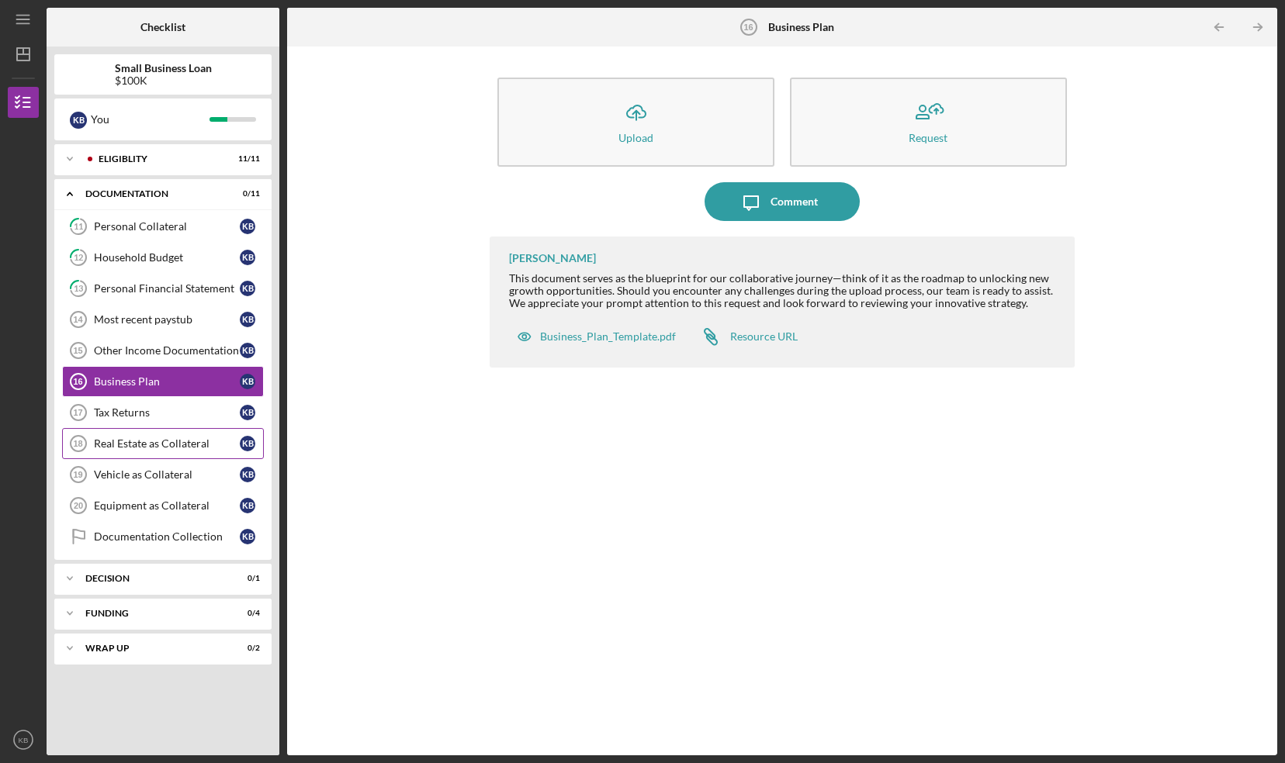
click at [137, 449] on link "Real Estate as Collateral 18 Real Estate as Collateral K B" at bounding box center [163, 443] width 202 height 31
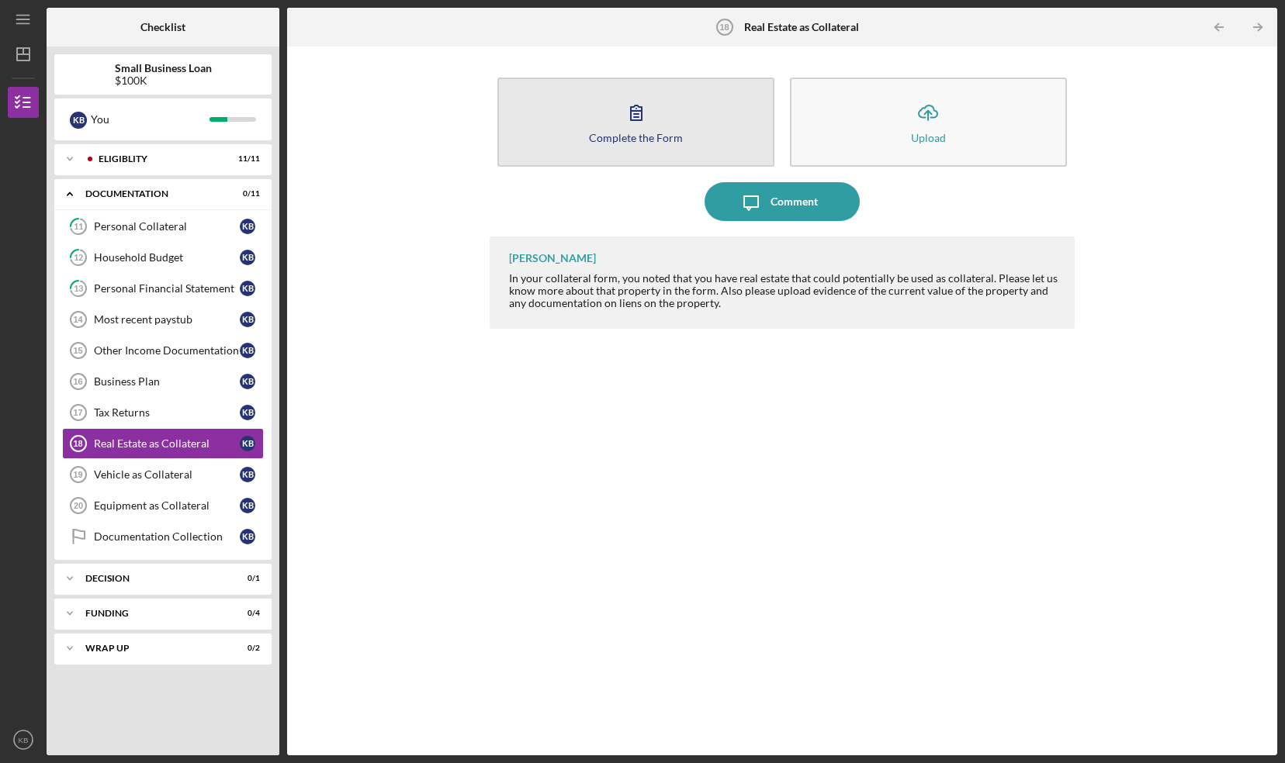
click at [649, 135] on div "Complete the Form" at bounding box center [636, 138] width 94 height 12
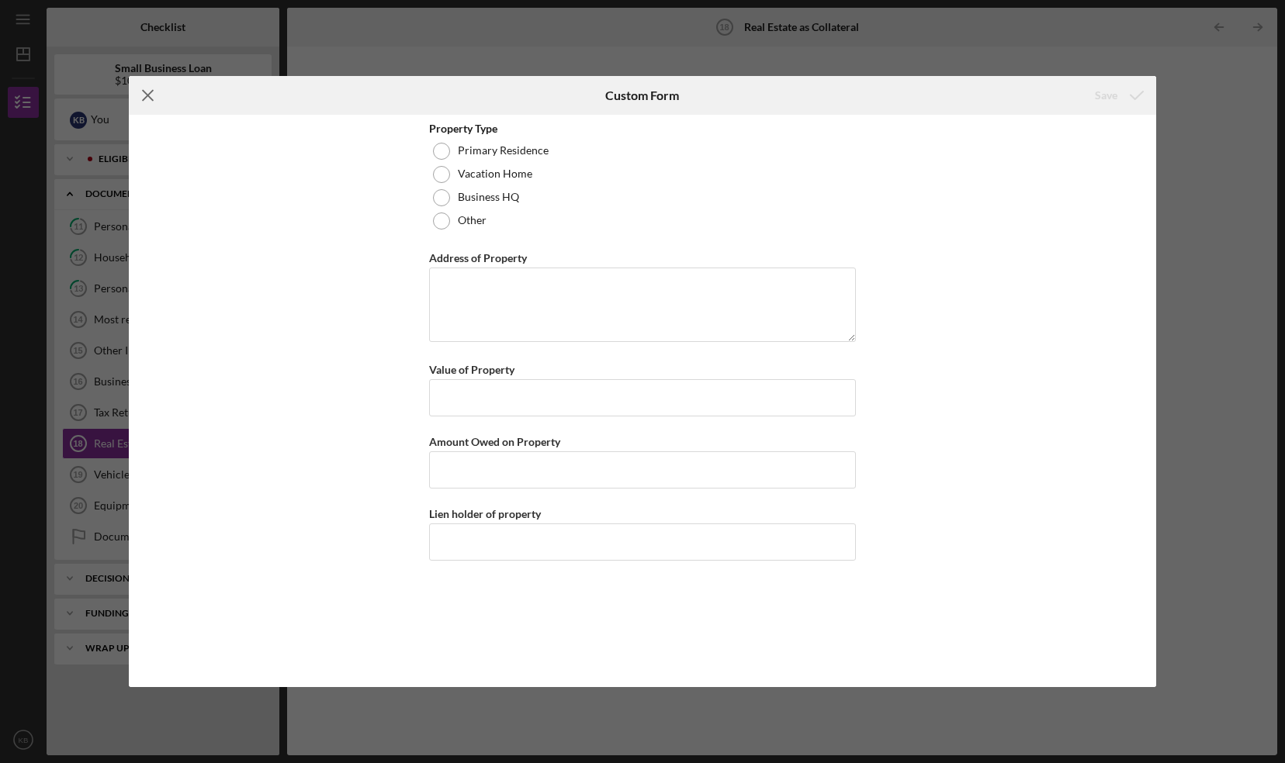
click at [145, 93] on line at bounding box center [148, 96] width 10 height 10
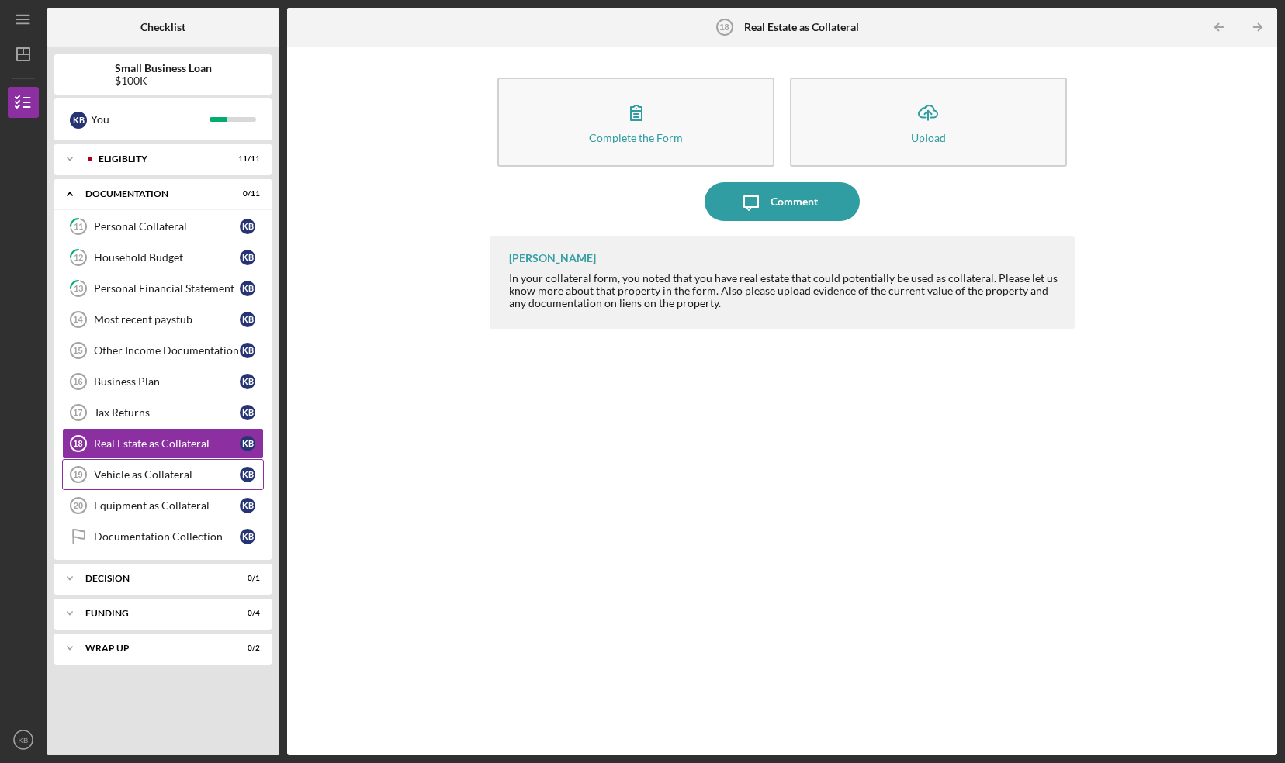
click at [144, 479] on link "Vehicle as Collateral 19 Vehicle as Collateral K B" at bounding box center [163, 474] width 202 height 31
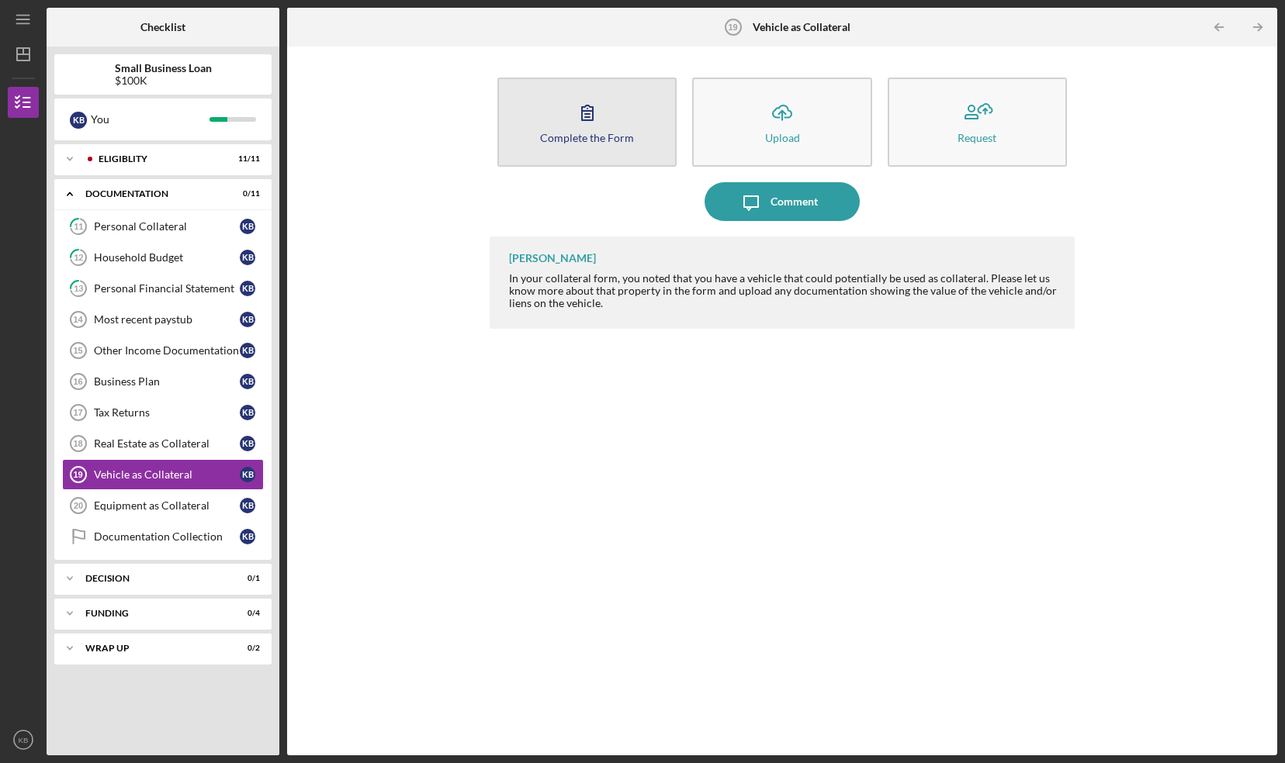
click at [600, 128] on icon "button" at bounding box center [587, 112] width 39 height 39
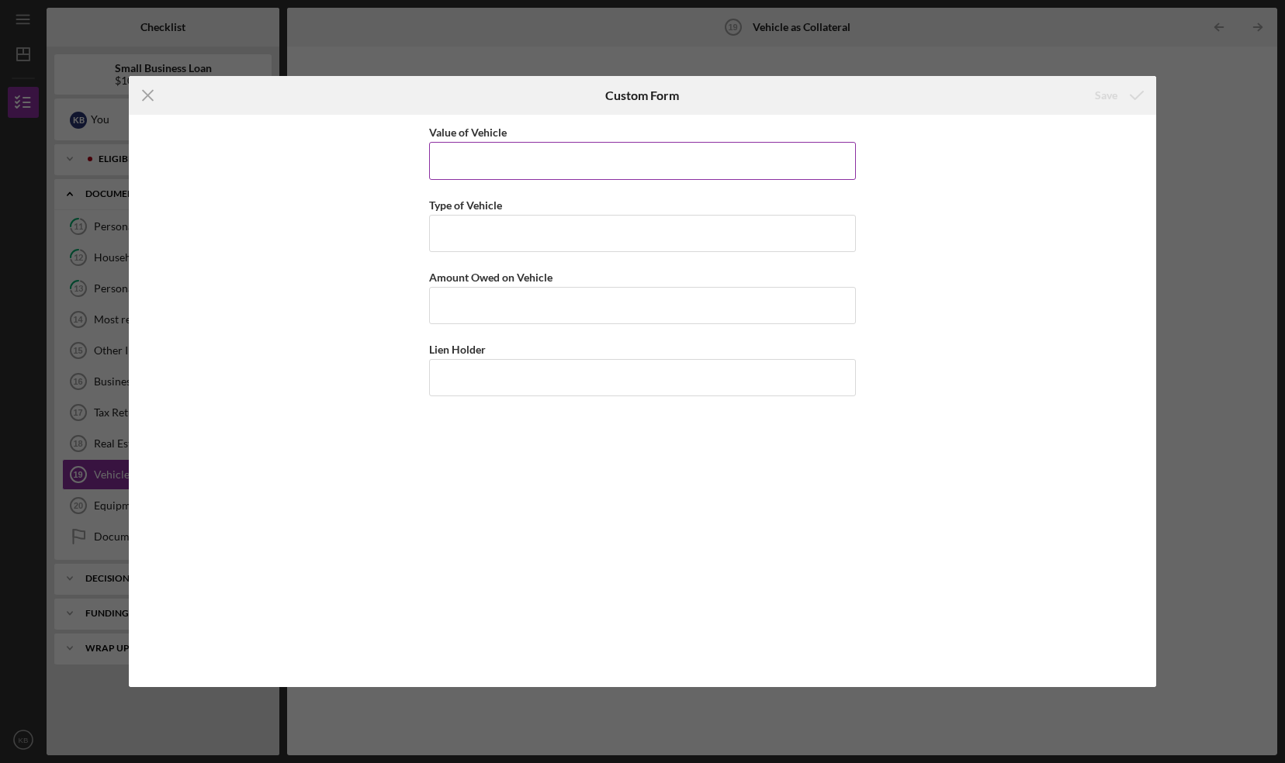
drag, startPoint x: 542, startPoint y: 161, endPoint x: 489, endPoint y: 158, distance: 52.8
click at [489, 158] on input "Value of Vehicle" at bounding box center [642, 160] width 427 height 37
type input "$26,000"
click at [497, 228] on input "Type of Vehicle" at bounding box center [642, 233] width 427 height 37
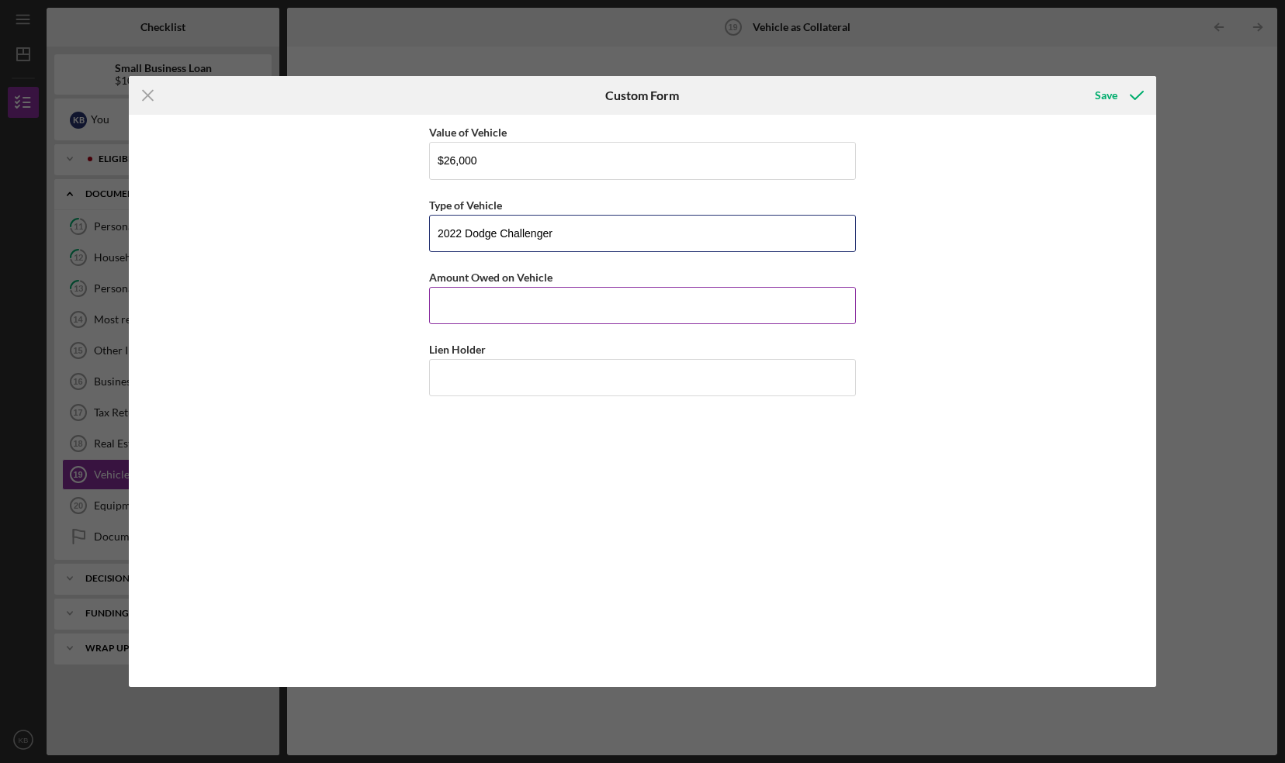
type input "2022 Dodge Challenger"
click at [486, 315] on input "Amount Owed on Vehicle" at bounding box center [642, 305] width 427 height 37
type input "$18,000"
click at [493, 384] on input "Lien Holder" at bounding box center [642, 377] width 427 height 37
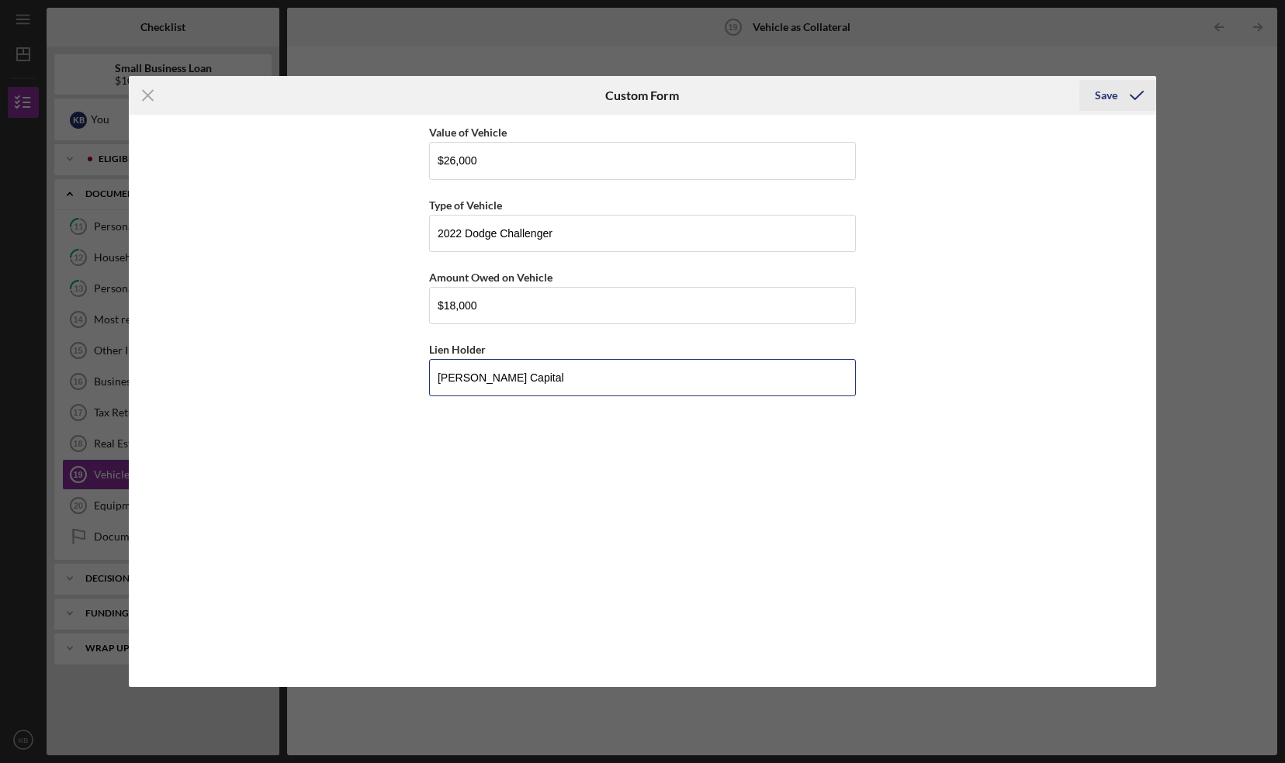
type input "Crysler Capital"
click at [1104, 98] on div "Save" at bounding box center [1106, 95] width 22 height 31
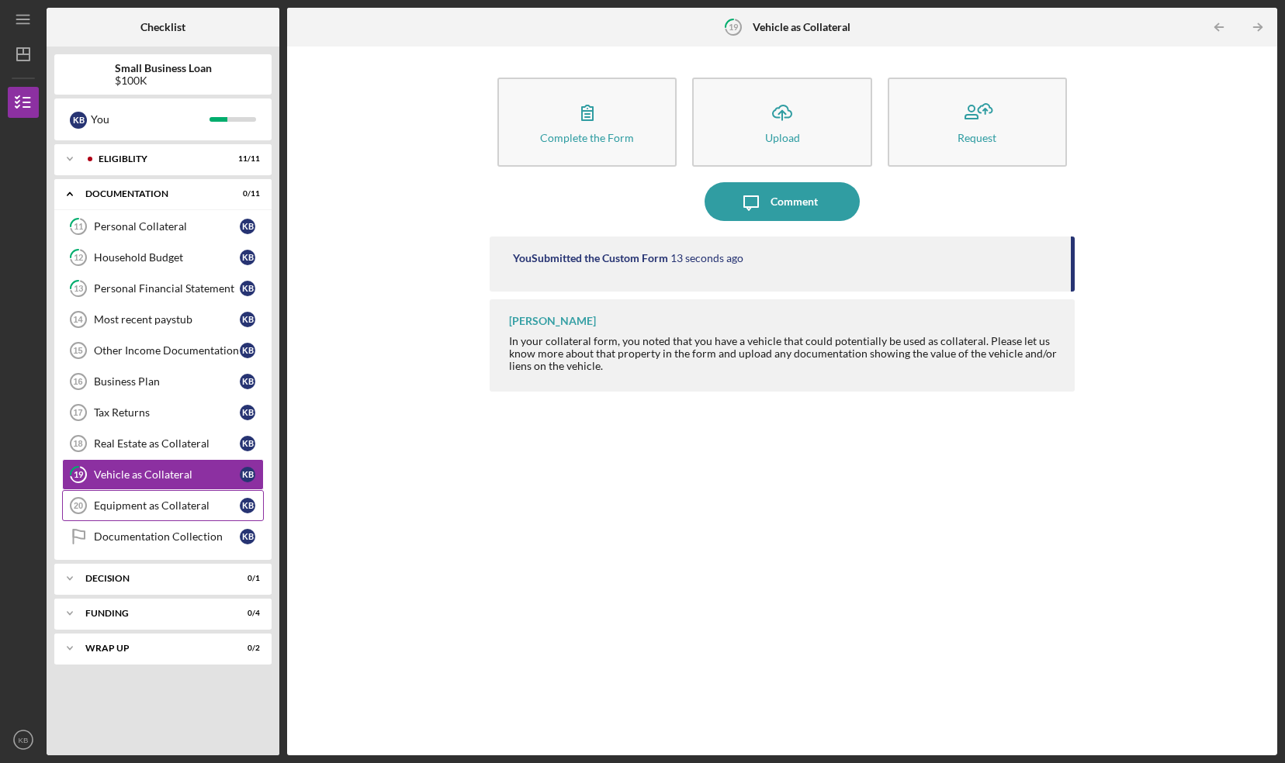
click at [145, 500] on div "Equipment as Collateral" at bounding box center [167, 506] width 146 height 12
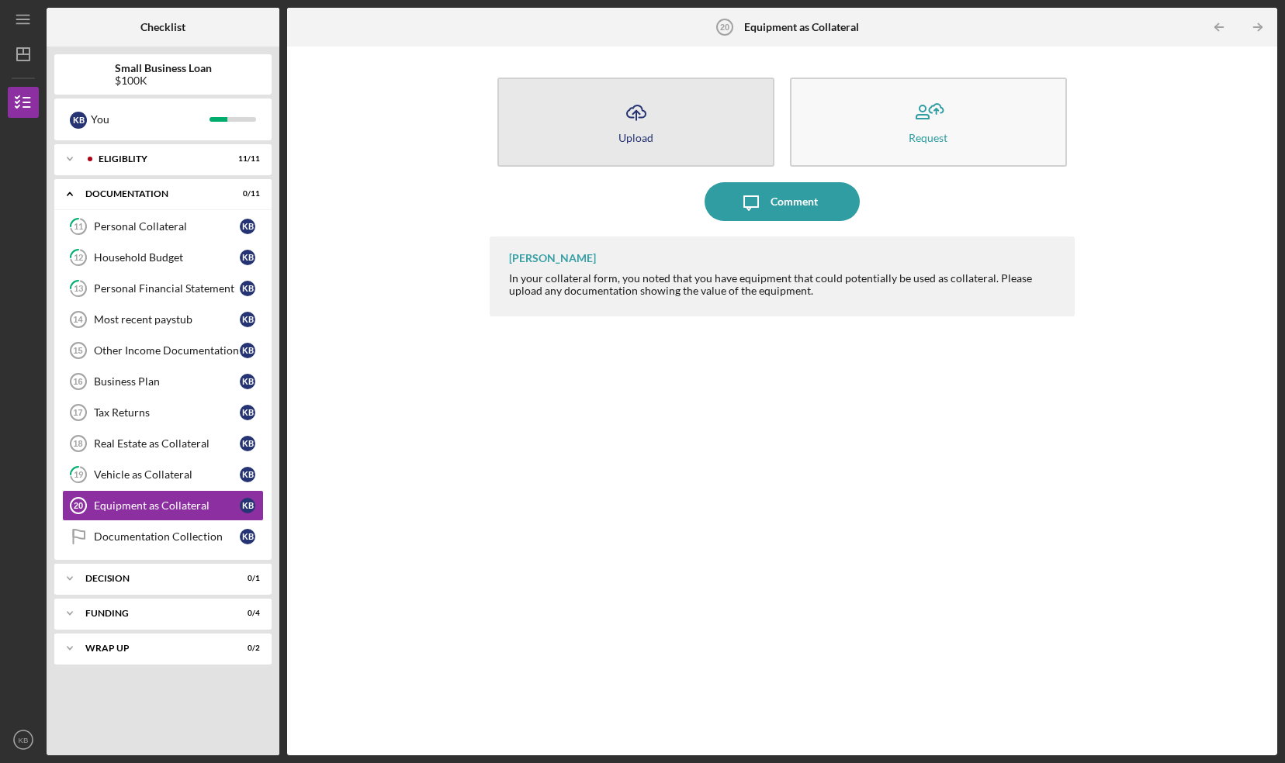
click at [680, 102] on button "Icon/Upload Upload" at bounding box center [635, 122] width 277 height 89
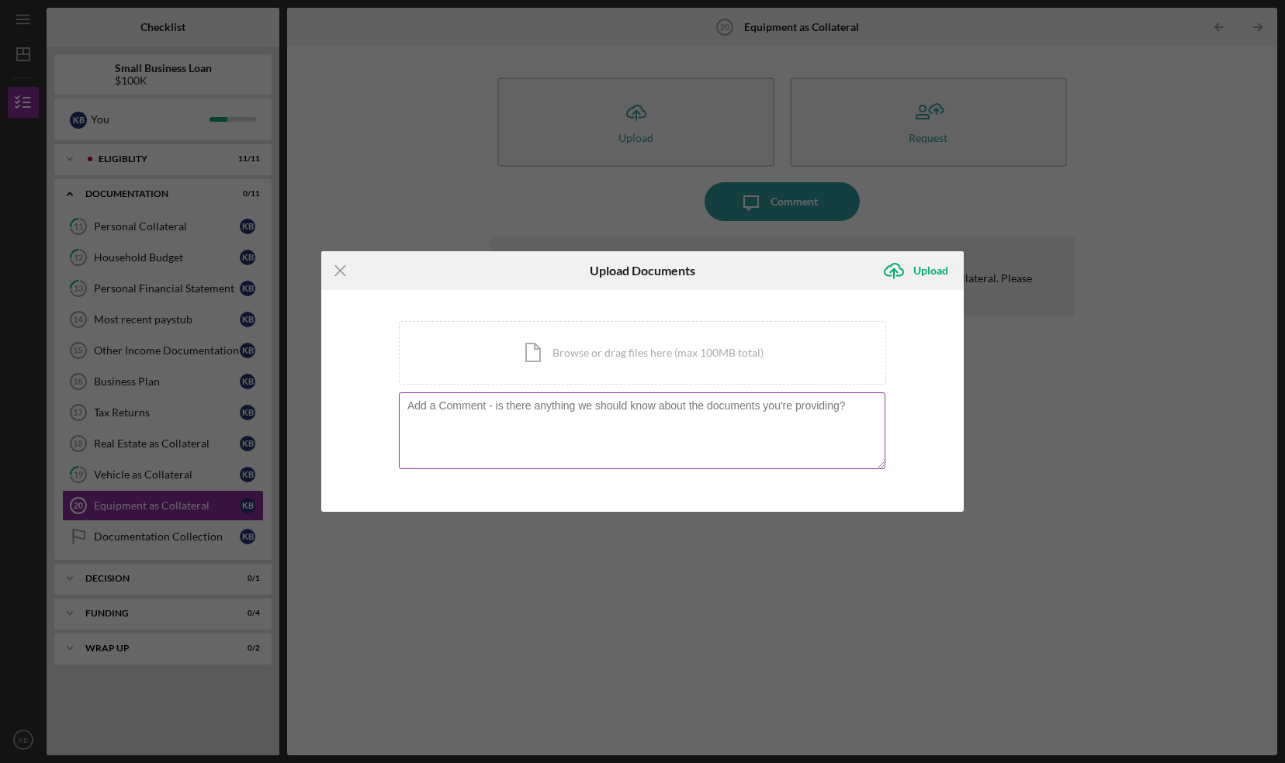
click at [487, 449] on textarea at bounding box center [642, 431] width 486 height 76
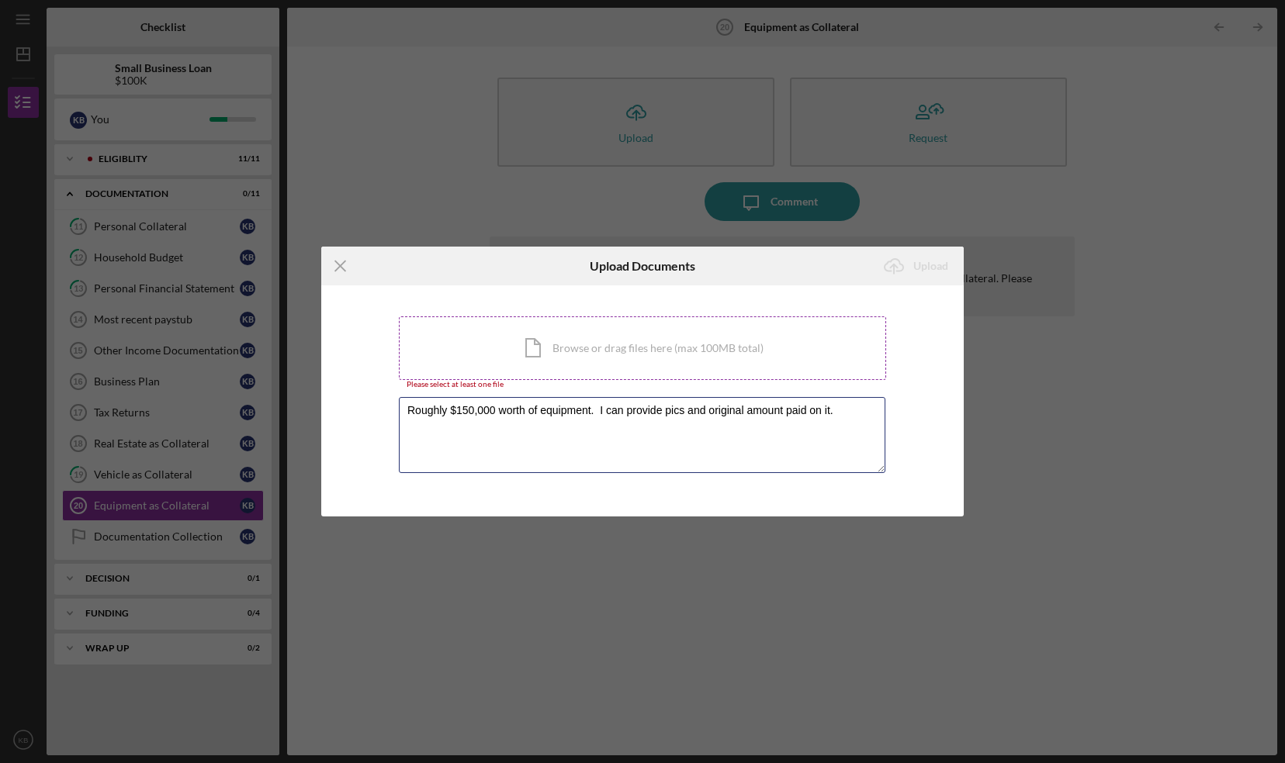
type textarea "Roughly $150,000 worth of equipment. I can provide pics and original amount pai…"
click at [860, 346] on div "Icon/Document Browse or drag files here (max 100MB total) Tap to choose files o…" at bounding box center [642, 349] width 487 height 64
click at [343, 270] on line at bounding box center [340, 266] width 10 height 10
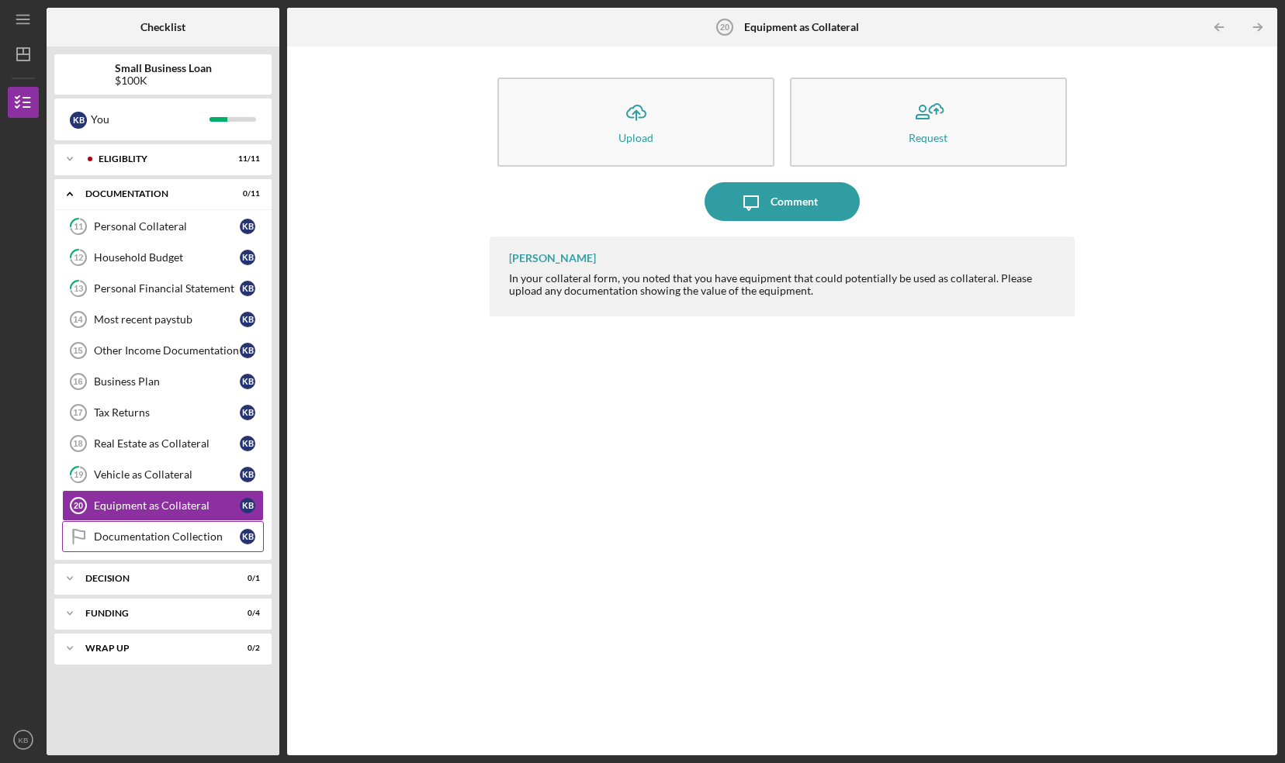
click at [133, 531] on div "Documentation Collection" at bounding box center [167, 537] width 146 height 12
